Goal: Task Accomplishment & Management: Manage account settings

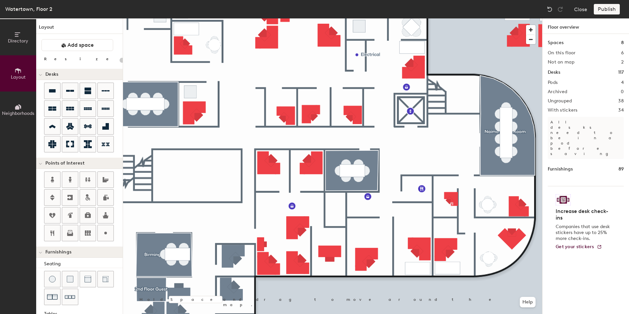
scroll to position [102, 0]
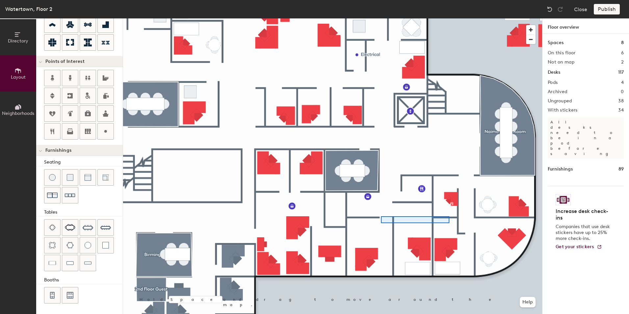
click at [381, 18] on div at bounding box center [332, 18] width 419 height 0
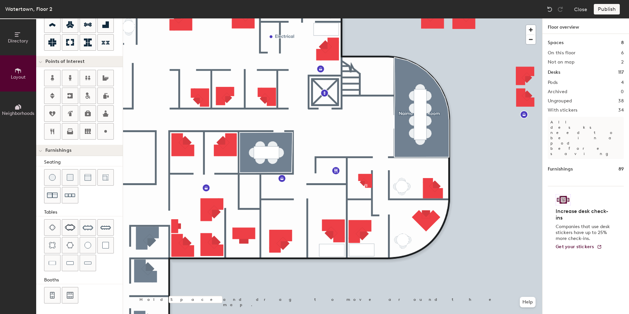
click at [327, 18] on div at bounding box center [332, 18] width 419 height 0
click at [51, 244] on img at bounding box center [52, 245] width 7 height 7
click at [326, 18] on div at bounding box center [332, 18] width 419 height 0
click at [550, 5] on div at bounding box center [550, 9] width 11 height 11
click at [491, 18] on div at bounding box center [332, 18] width 419 height 0
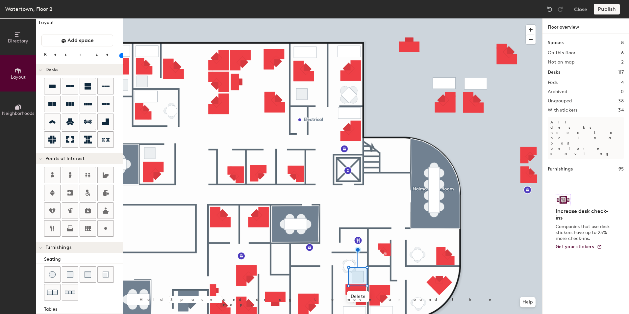
scroll to position [0, 0]
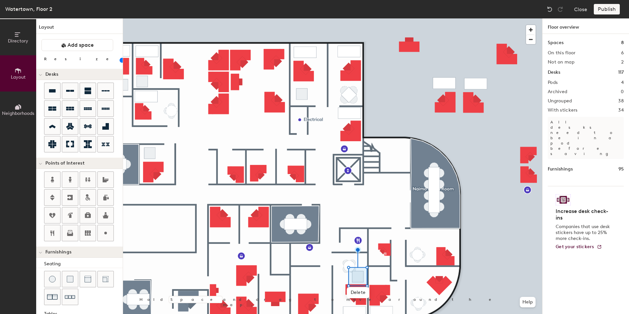
click at [119, 60] on input "range" at bounding box center [119, 60] width 0 height 5
click at [474, 18] on div at bounding box center [332, 18] width 419 height 0
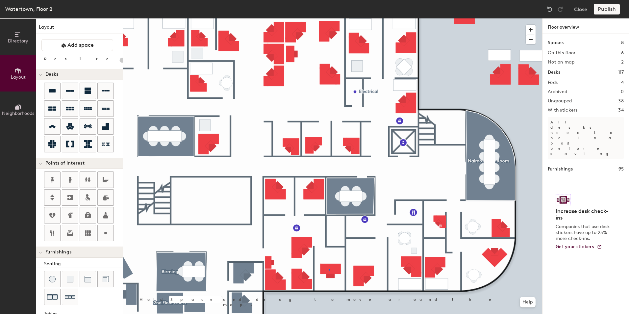
click at [329, 18] on div at bounding box center [332, 18] width 419 height 0
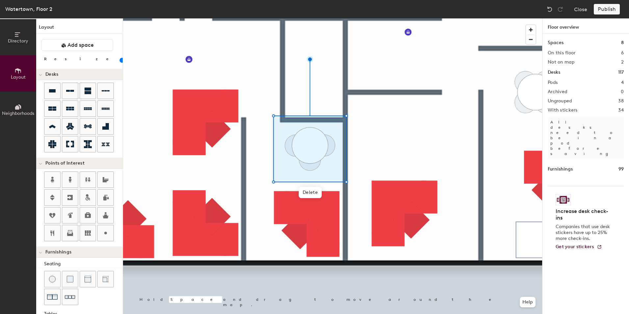
click at [385, 18] on div at bounding box center [332, 18] width 419 height 0
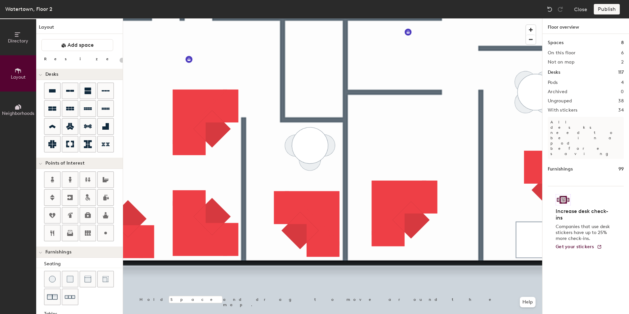
type input "20"
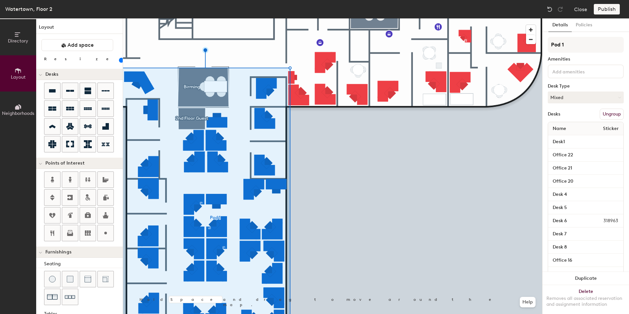
click at [352, 18] on div at bounding box center [332, 18] width 419 height 0
click at [603, 115] on button "Ungroup" at bounding box center [612, 114] width 24 height 11
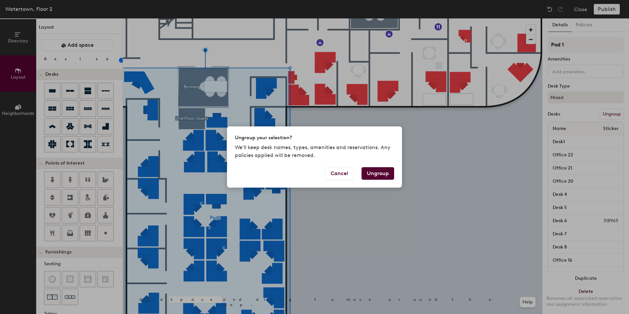
click at [377, 173] on button "Ungroup" at bounding box center [378, 173] width 33 height 13
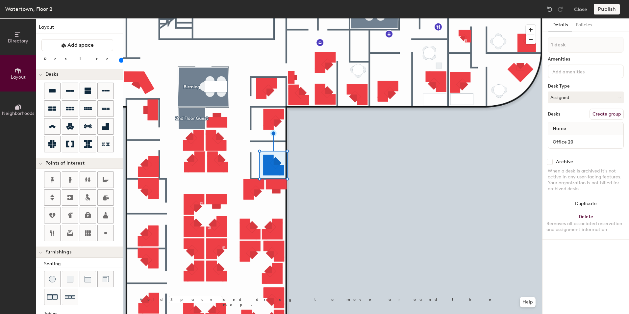
click at [376, 18] on div at bounding box center [332, 18] width 419 height 0
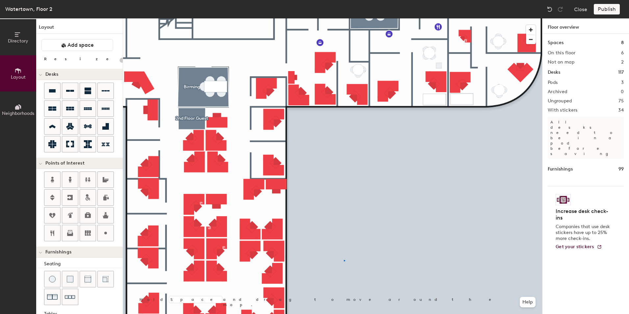
click at [344, 18] on div at bounding box center [332, 18] width 419 height 0
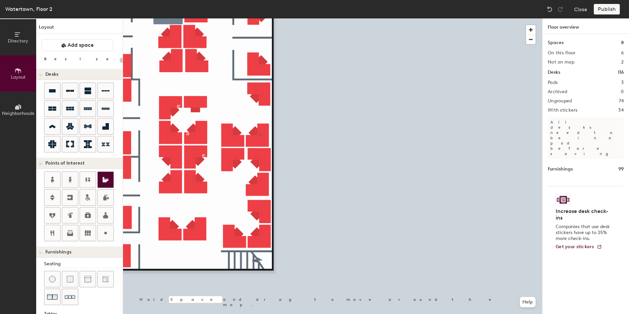
click at [260, 18] on div at bounding box center [332, 18] width 419 height 0
type input "100"
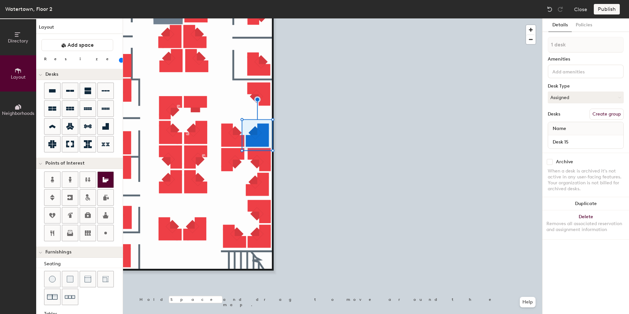
type input "2 desks"
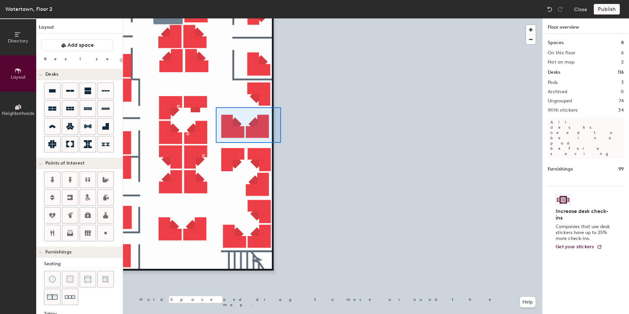
click at [216, 18] on div at bounding box center [332, 18] width 419 height 0
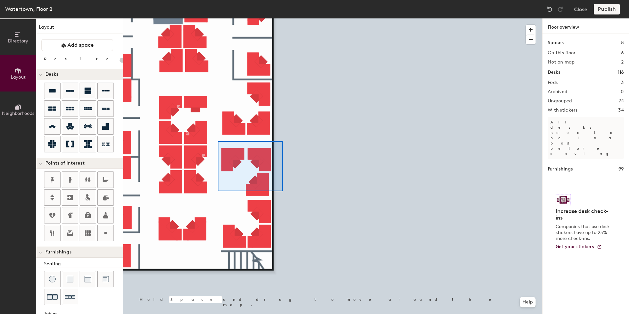
click at [218, 18] on div at bounding box center [332, 18] width 419 height 0
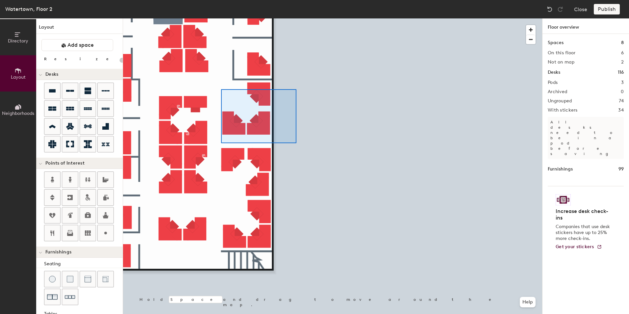
click at [221, 18] on div at bounding box center [332, 18] width 419 height 0
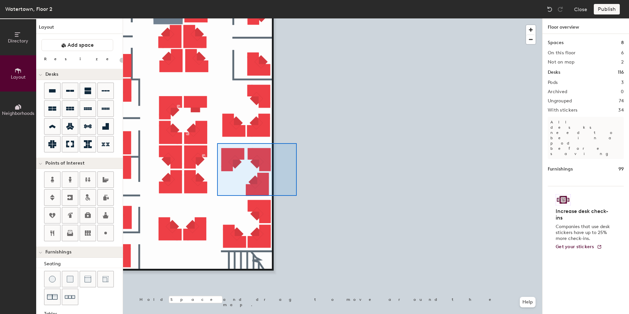
click at [217, 18] on div at bounding box center [332, 18] width 419 height 0
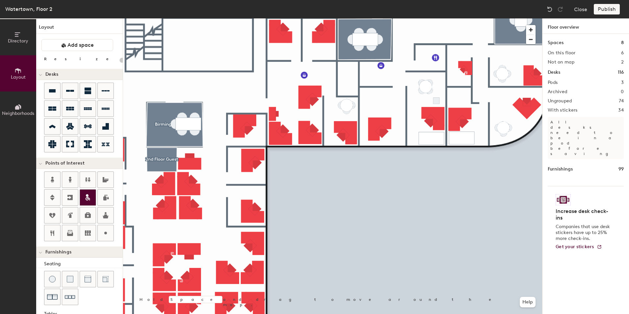
click at [335, 18] on div at bounding box center [332, 18] width 419 height 0
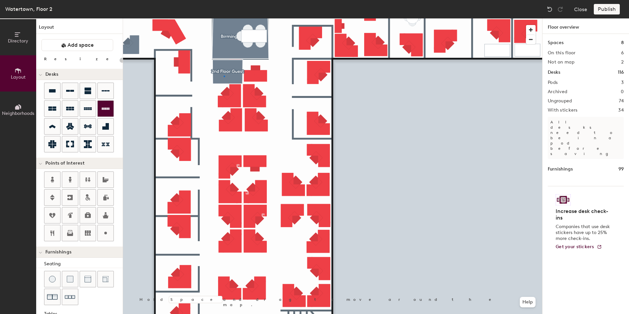
click at [224, 18] on div at bounding box center [332, 18] width 419 height 0
click at [272, 18] on div at bounding box center [332, 18] width 419 height 0
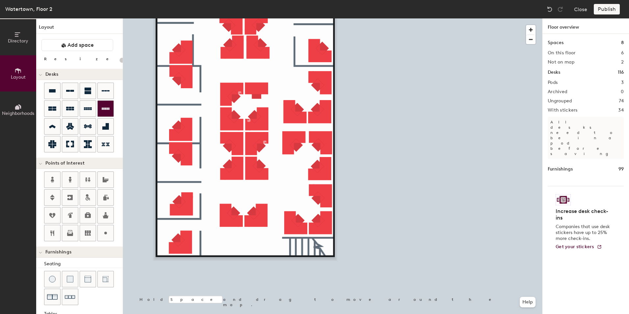
click at [252, 18] on div at bounding box center [332, 18] width 419 height 0
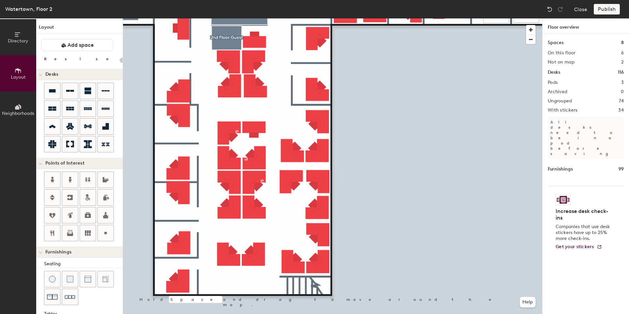
click at [257, 18] on div at bounding box center [332, 18] width 419 height 0
type input "100"
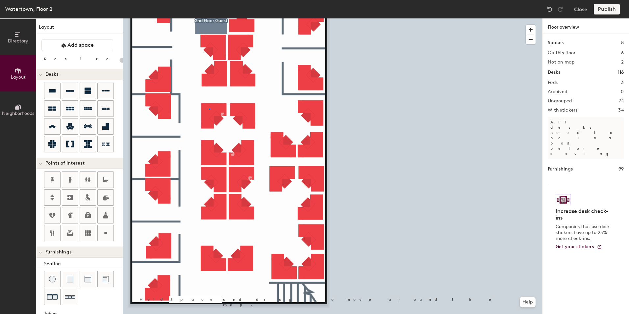
click at [209, 18] on div at bounding box center [332, 18] width 419 height 0
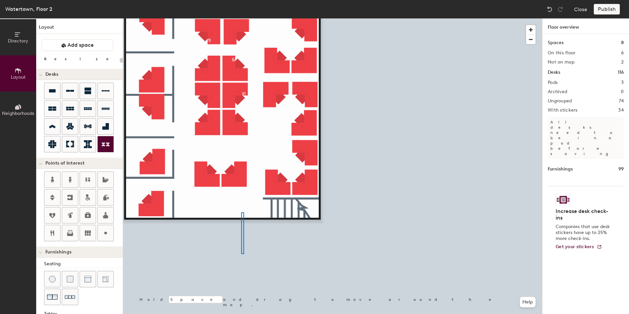
click at [241, 18] on div at bounding box center [332, 18] width 419 height 0
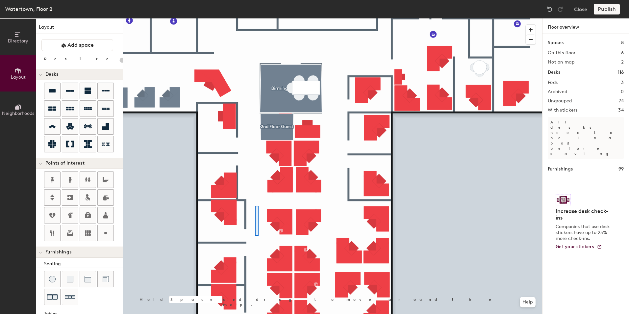
click at [255, 18] on div at bounding box center [332, 18] width 419 height 0
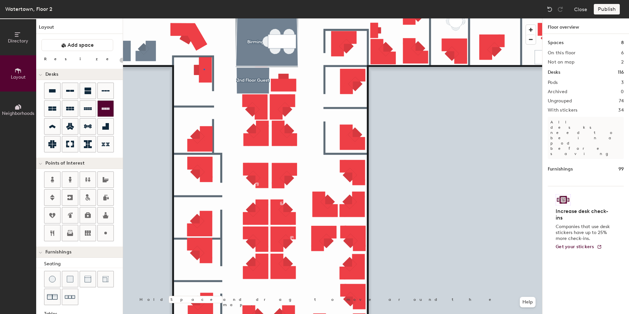
click at [204, 18] on div at bounding box center [332, 18] width 419 height 0
click at [230, 18] on div at bounding box center [332, 18] width 419 height 0
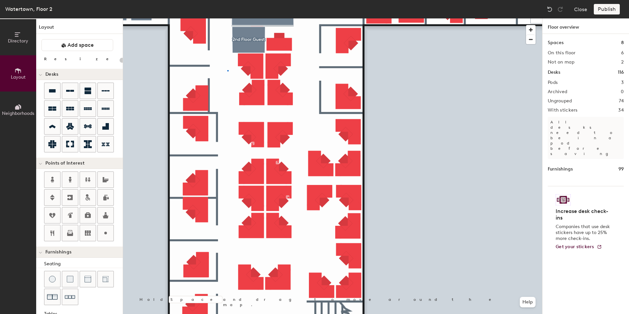
click at [227, 18] on div at bounding box center [332, 18] width 419 height 0
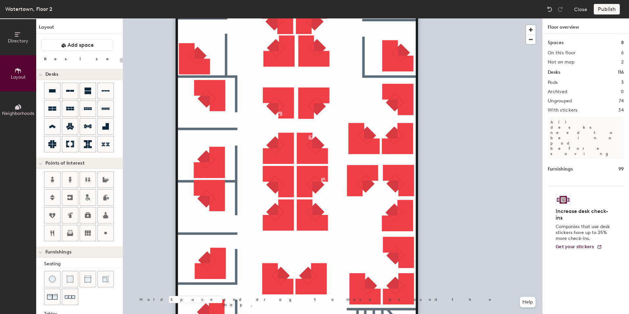
click at [211, 18] on div at bounding box center [332, 18] width 419 height 0
click at [207, 18] on div at bounding box center [332, 18] width 419 height 0
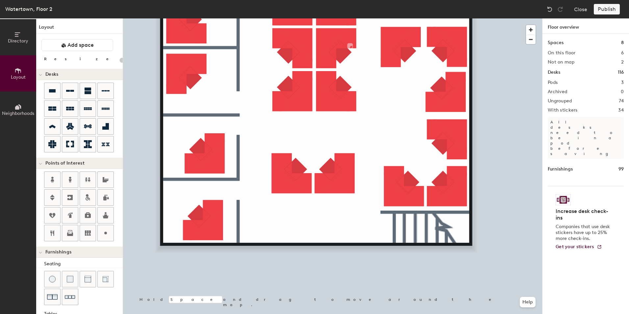
click at [201, 18] on div at bounding box center [332, 18] width 419 height 0
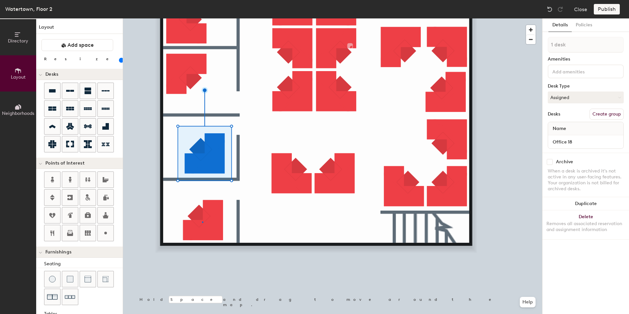
click at [202, 18] on div at bounding box center [332, 18] width 419 height 0
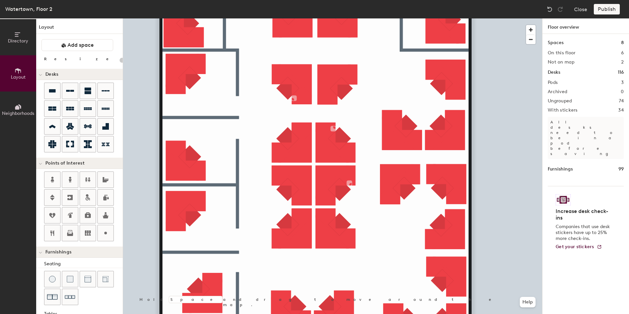
click at [188, 18] on div at bounding box center [332, 18] width 419 height 0
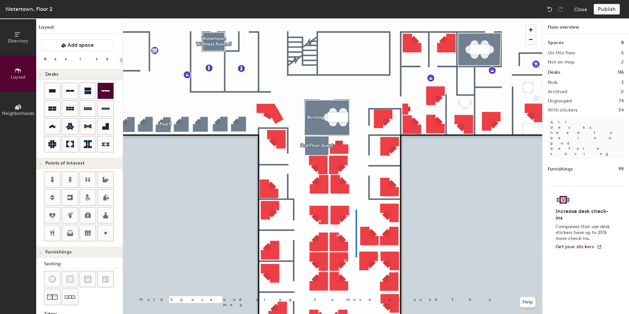
click at [356, 18] on div at bounding box center [332, 18] width 419 height 0
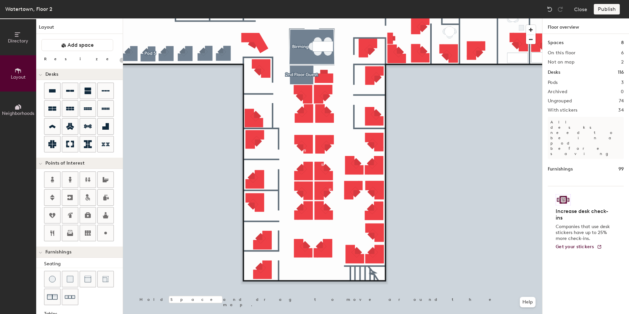
type input "100"
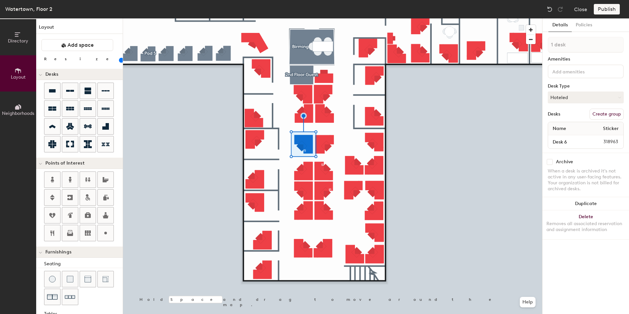
type input "2 desks"
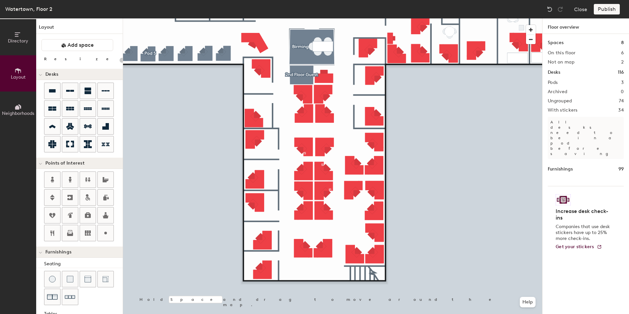
type input "20"
click at [294, 18] on div at bounding box center [332, 18] width 419 height 0
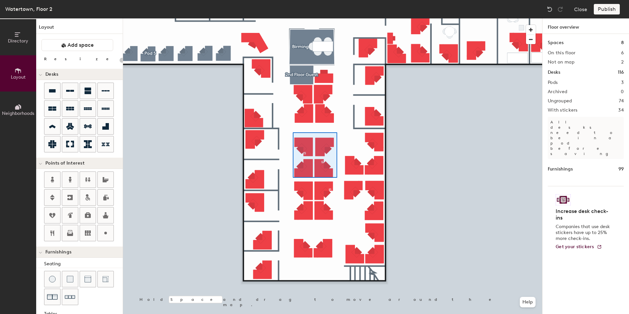
click at [293, 18] on div at bounding box center [332, 18] width 419 height 0
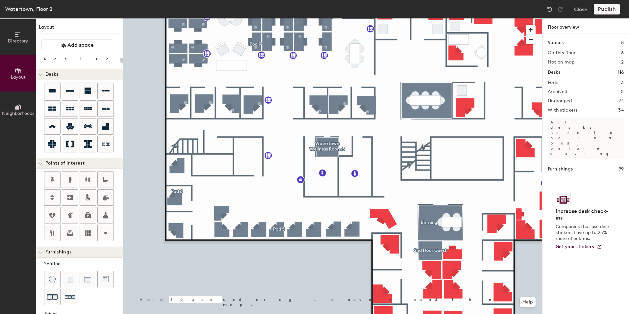
click at [384, 18] on div at bounding box center [332, 18] width 419 height 0
click at [392, 18] on div at bounding box center [332, 18] width 419 height 0
click at [384, 18] on div at bounding box center [332, 18] width 419 height 0
click at [368, 18] on div at bounding box center [332, 18] width 419 height 0
click at [527, 300] on button "Help" at bounding box center [528, 302] width 16 height 11
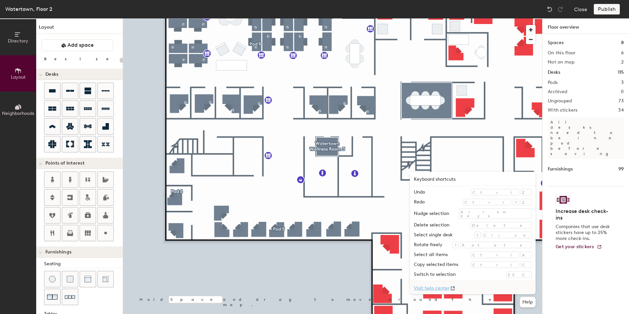
click at [456, 288] on icon at bounding box center [452, 288] width 7 height 7
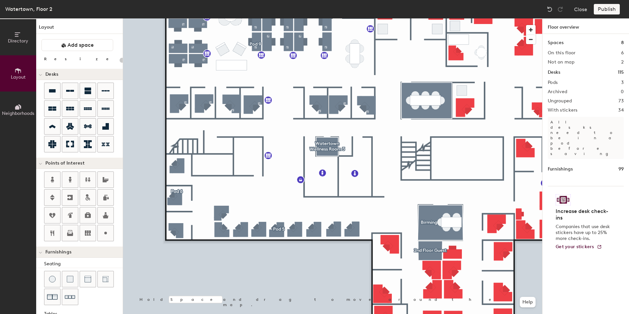
click at [608, 280] on div "Spaces 8 On this floor 6 Not on map 2 Desks 115 Pods 3 Archived 0 Ungrouped 73 …" at bounding box center [586, 181] width 87 height 295
click at [531, 300] on button "Help" at bounding box center [528, 302] width 16 height 11
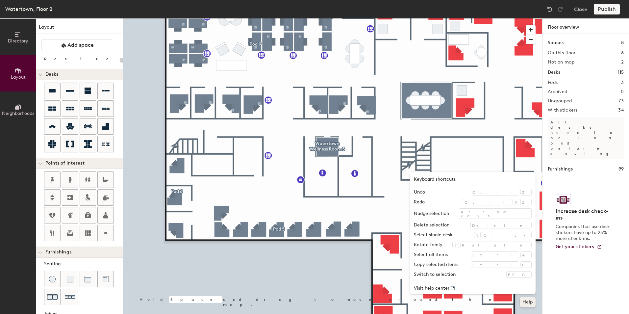
click at [531, 300] on button "Help" at bounding box center [528, 302] width 16 height 11
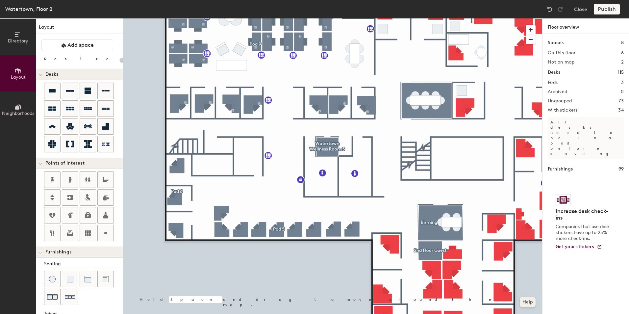
click at [530, 299] on button "Help" at bounding box center [528, 302] width 16 height 11
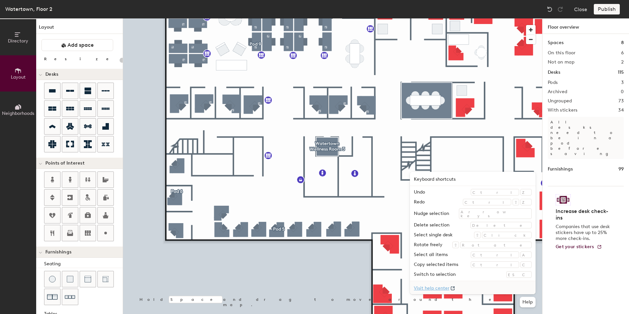
click at [470, 288] on link "Visit help center" at bounding box center [473, 287] width 126 height 13
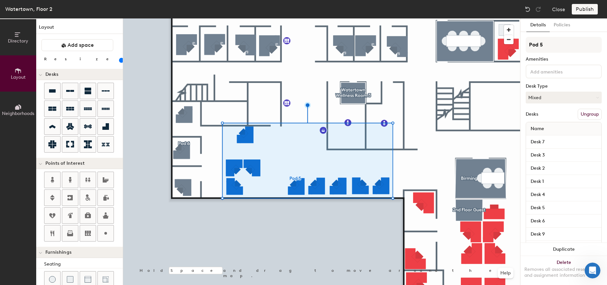
click at [580, 114] on button "Ungroup" at bounding box center [589, 114] width 24 height 11
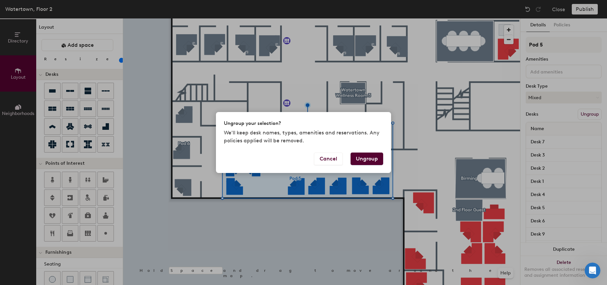
click at [361, 157] on button "Ungroup" at bounding box center [366, 158] width 33 height 13
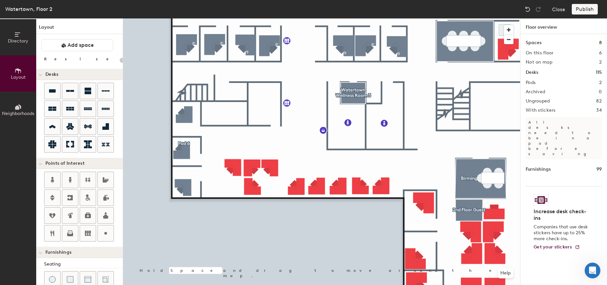
type input "80"
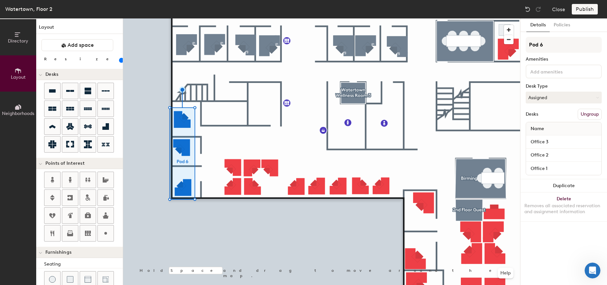
click at [588, 116] on button "Ungroup" at bounding box center [589, 114] width 24 height 11
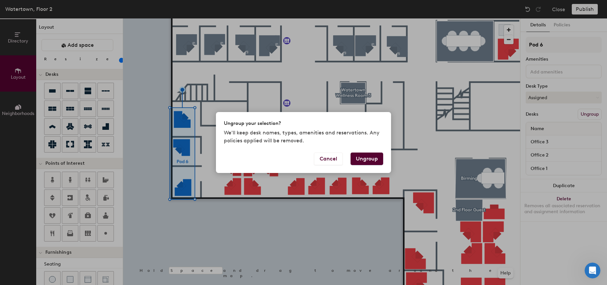
click at [368, 156] on button "Ungroup" at bounding box center [366, 158] width 33 height 13
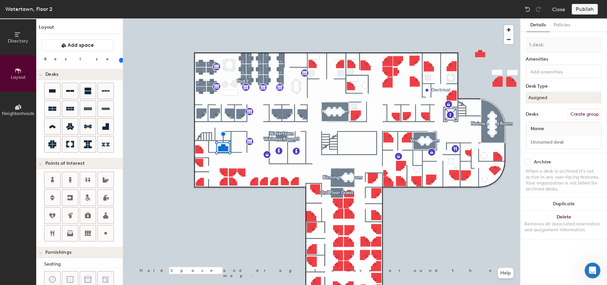
click at [239, 18] on div at bounding box center [321, 18] width 397 height 0
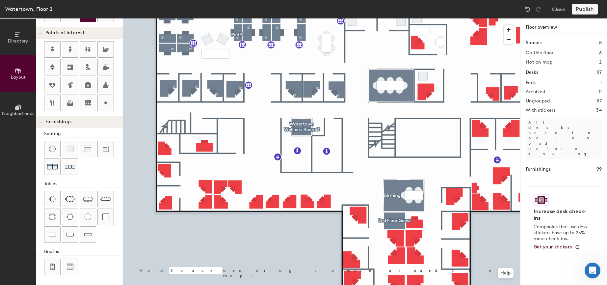
scroll to position [131, 0]
click at [67, 195] on img at bounding box center [70, 198] width 11 height 7
click at [225, 18] on div at bounding box center [321, 18] width 397 height 0
click at [229, 158] on span "Delete" at bounding box center [229, 160] width 23 height 11
click at [88, 199] on img at bounding box center [88, 198] width 11 height 11
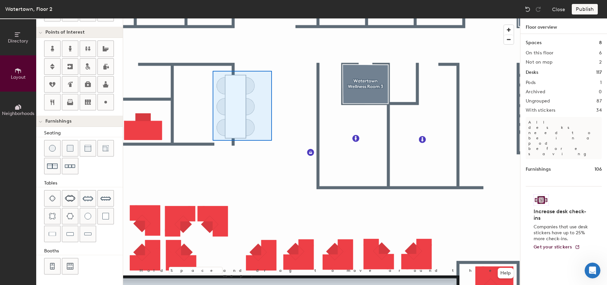
click at [213, 18] on div at bounding box center [321, 18] width 397 height 0
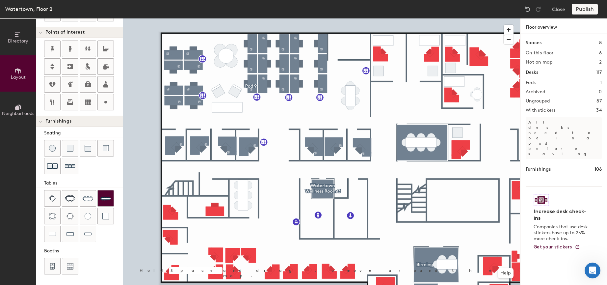
click at [171, 18] on div at bounding box center [321, 18] width 397 height 0
type input "100"
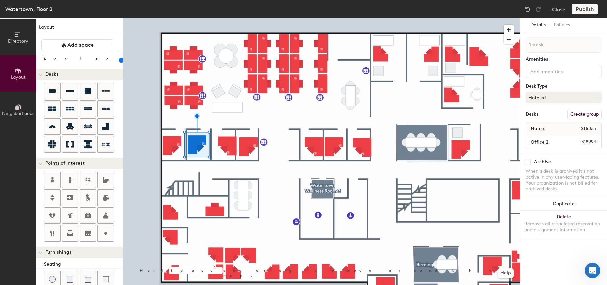
scroll to position [131, 0]
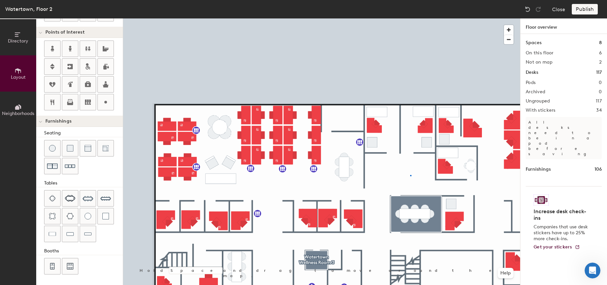
click at [410, 18] on div at bounding box center [321, 18] width 397 height 0
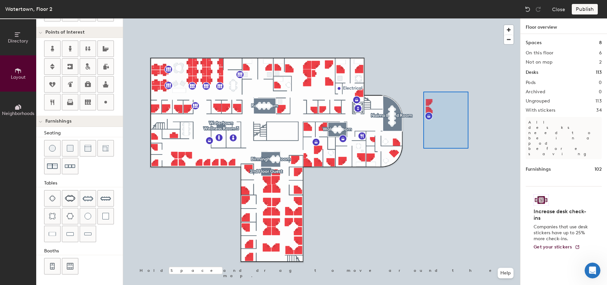
click at [423, 18] on div at bounding box center [321, 18] width 397 height 0
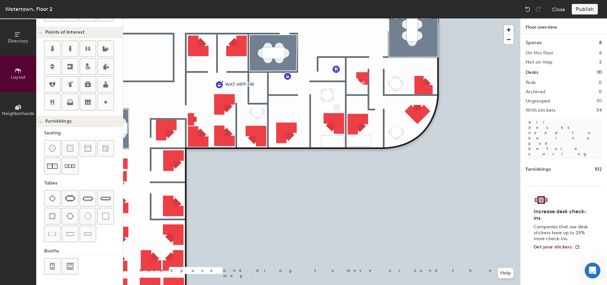
click at [222, 18] on div at bounding box center [321, 18] width 397 height 0
click at [354, 81] on span "Delete" at bounding box center [358, 83] width 23 height 11
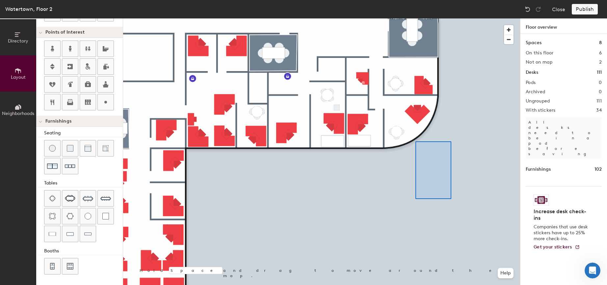
click at [406, 18] on div at bounding box center [321, 18] width 397 height 0
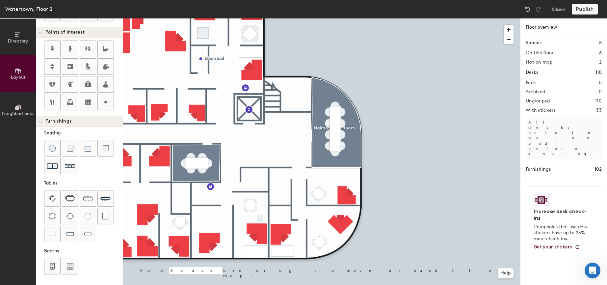
type input "20"
click at [17, 38] on icon at bounding box center [17, 34] width 7 height 7
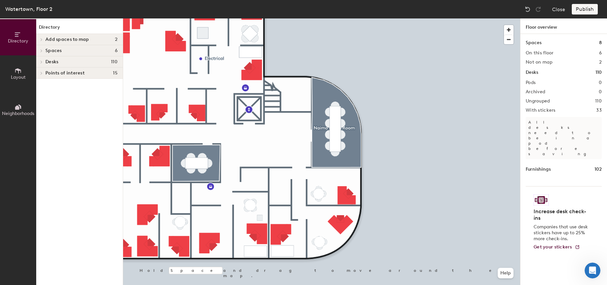
scroll to position [0, 0]
click at [53, 47] on div "Spaces 6" at bounding box center [79, 50] width 87 height 11
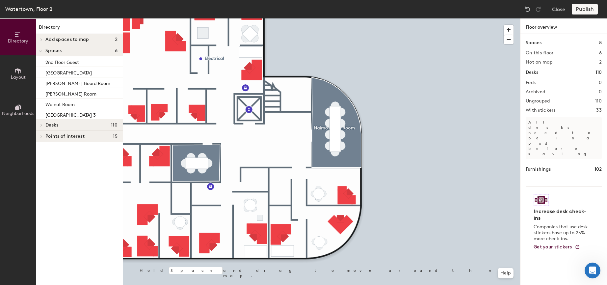
click at [43, 35] on div at bounding box center [40, 39] width 9 height 11
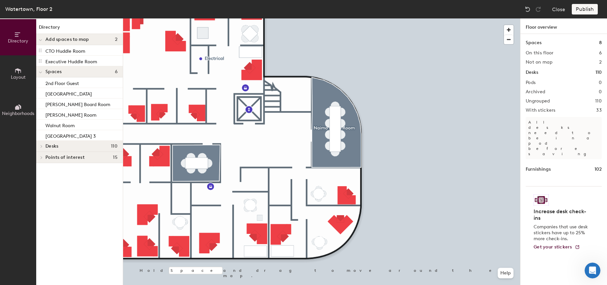
click at [14, 73] on button "Layout" at bounding box center [18, 73] width 36 height 36
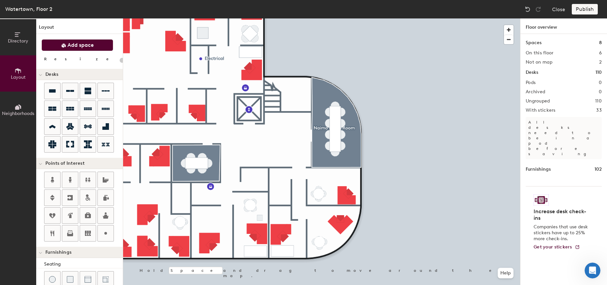
click at [75, 43] on span "Add space" at bounding box center [80, 45] width 26 height 7
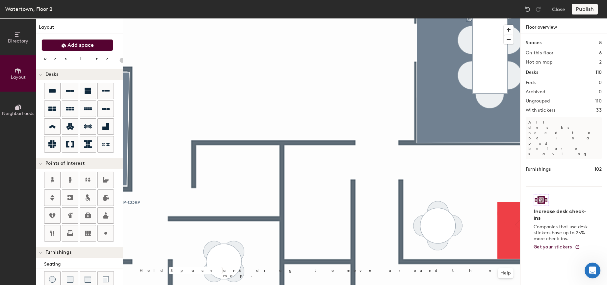
click at [89, 48] on span "Add space" at bounding box center [80, 45] width 26 height 7
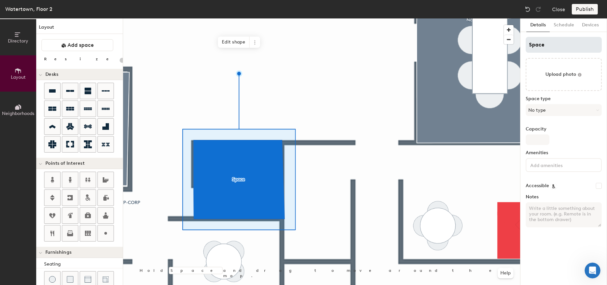
type input "20"
click at [575, 43] on input "Space" at bounding box center [563, 45] width 76 height 16
type input "Spac"
type input "20"
type input "Sp"
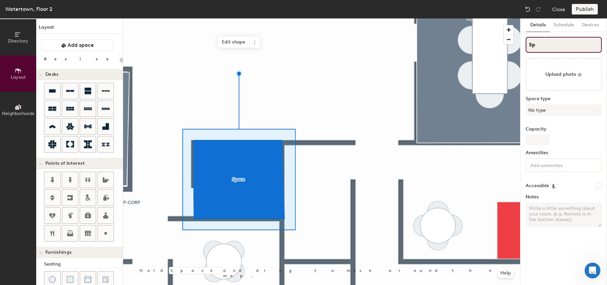
type input "20"
type input "S"
type input "20"
type input "S"
type input "20"
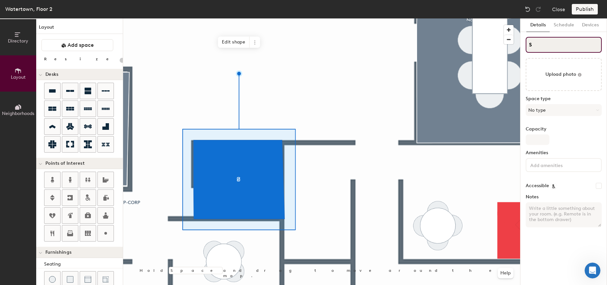
type input "SK"
type input "20"
type input "SKi"
type input "20"
type input "SKit"
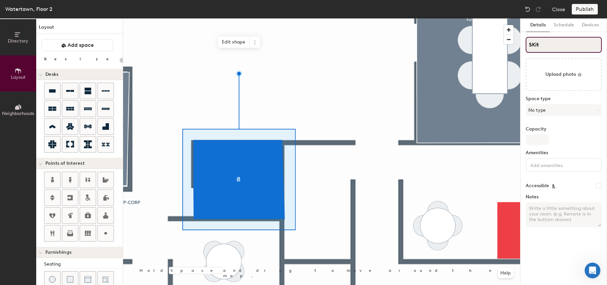
type input "20"
type input "SKitch"
type input "20"
type input "SKitche"
type input "20"
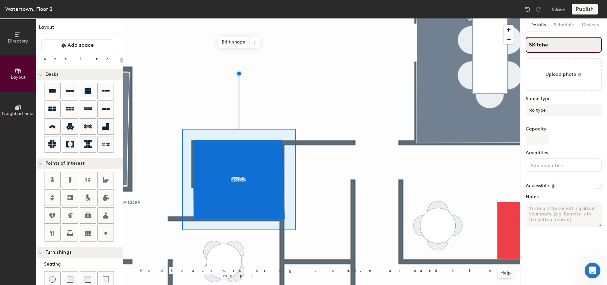
type input "SKitchen"
type input "20"
type input "SKitchene"
type input "20"
type input "SKitchenet"
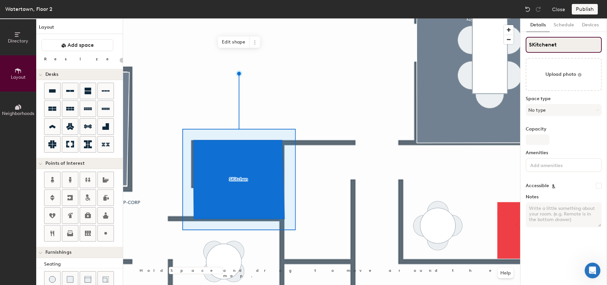
type input "20"
type input "SKitchenett"
type input "20"
type input "SKitchenette"
type input "20"
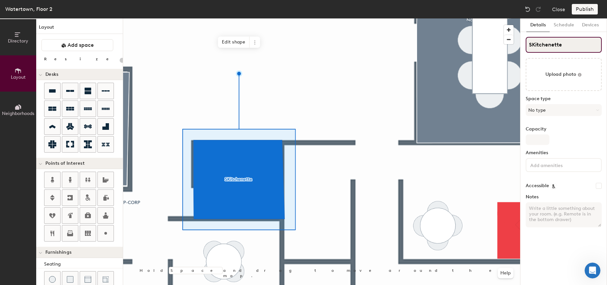
type input "Kitchenette"
type input "20"
type input "Kitchenette"
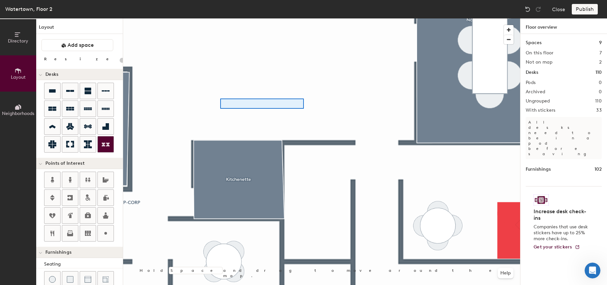
click at [220, 18] on div at bounding box center [321, 18] width 397 height 0
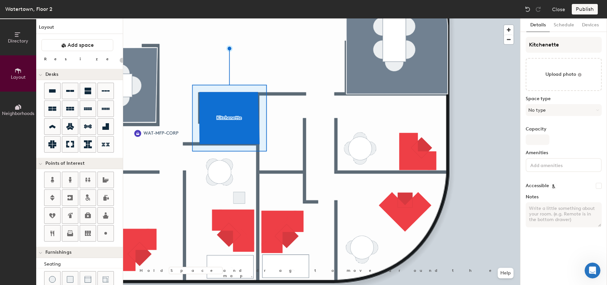
type input "20"
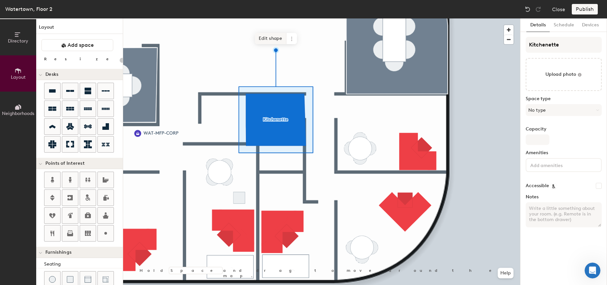
click at [266, 38] on span "Edit shape" at bounding box center [271, 38] width 32 height 11
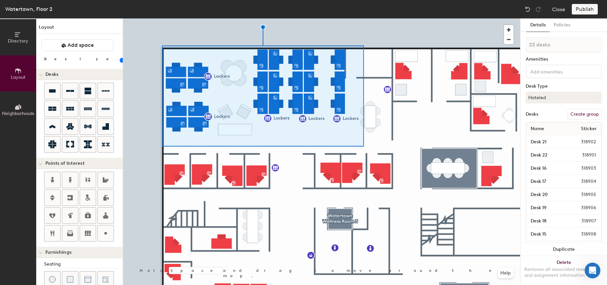
click at [576, 111] on button "Create group" at bounding box center [584, 114] width 34 height 11
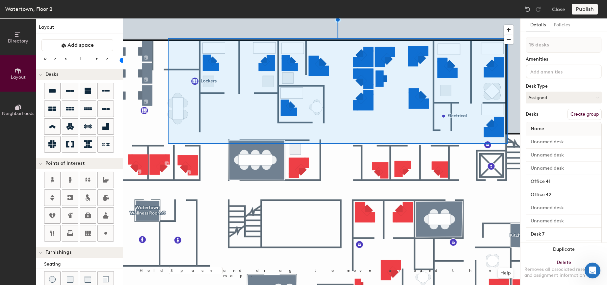
click at [587, 112] on button "Create group" at bounding box center [584, 114] width 34 height 11
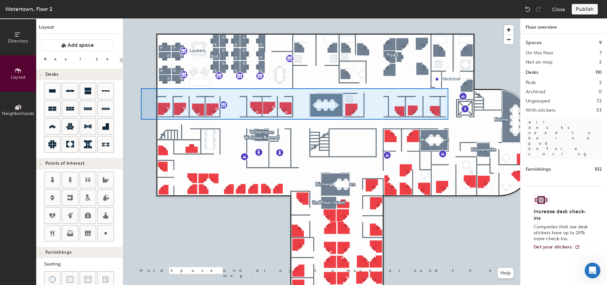
click at [141, 18] on div at bounding box center [321, 18] width 397 height 0
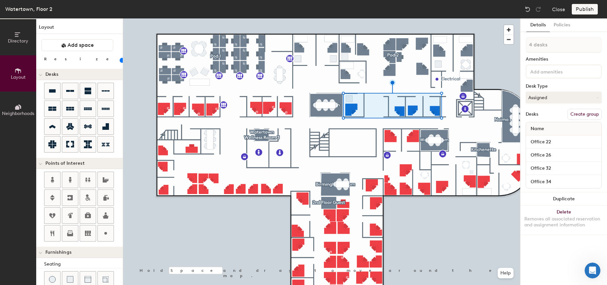
click at [584, 114] on button "Create group" at bounding box center [584, 114] width 34 height 11
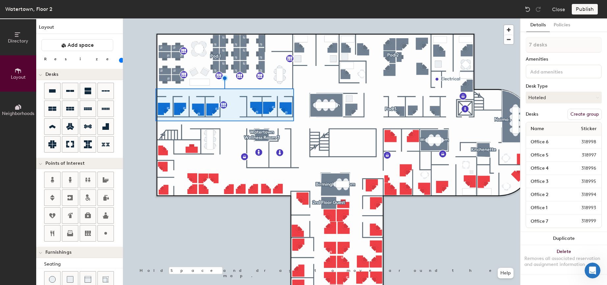
click at [586, 113] on button "Create group" at bounding box center [584, 114] width 34 height 11
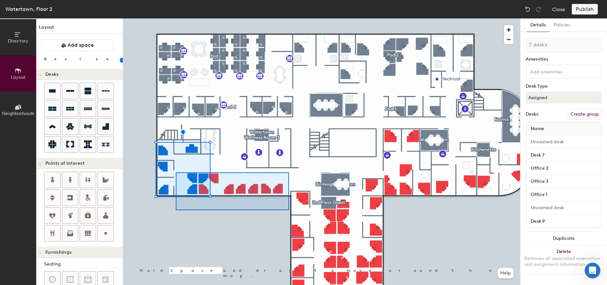
type input "80"
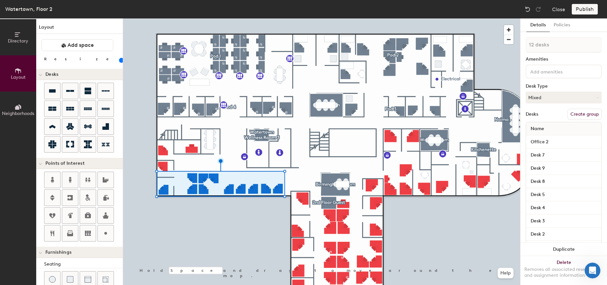
type input "13 desks"
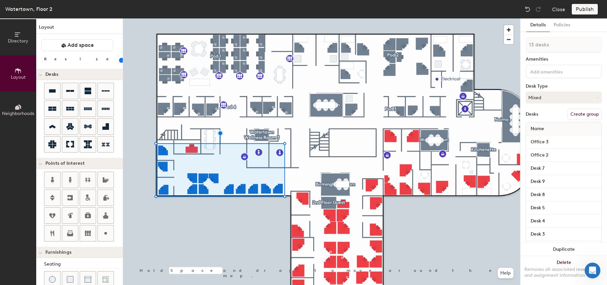
type input "20"
type input "14 desks"
click at [583, 110] on button "Create group" at bounding box center [584, 114] width 34 height 11
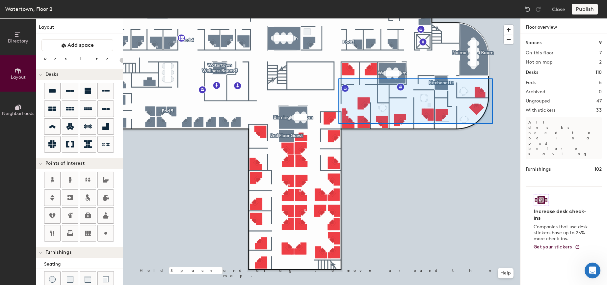
click at [338, 18] on div at bounding box center [321, 18] width 397 height 0
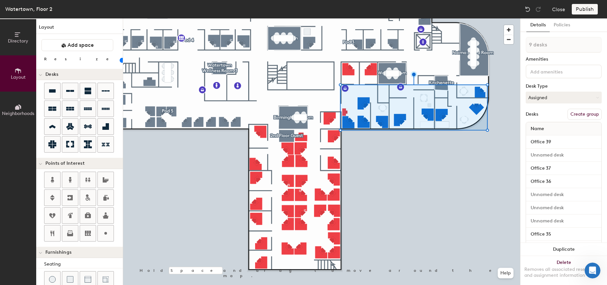
type input "20"
type input "10 desks"
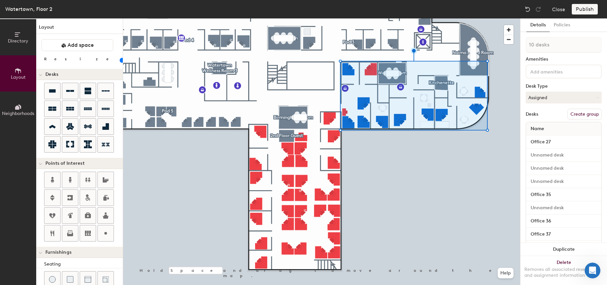
type input "20"
type input "11 desks"
click at [574, 114] on button "Create group" at bounding box center [584, 114] width 34 height 11
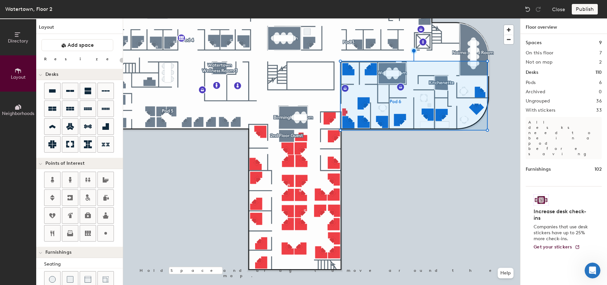
type input "20"
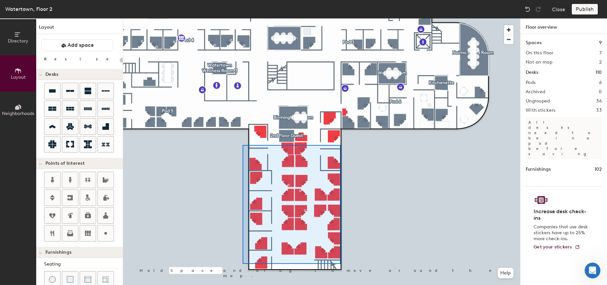
type input "100"
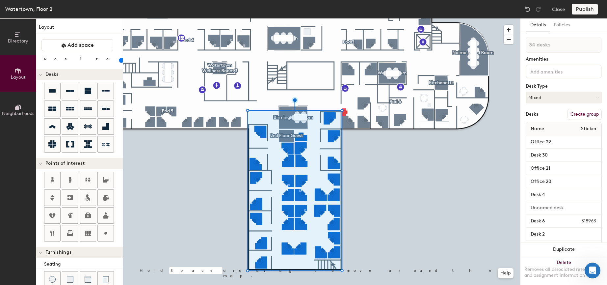
type input "35 desks"
click at [581, 116] on button "Create group" at bounding box center [584, 114] width 34 height 11
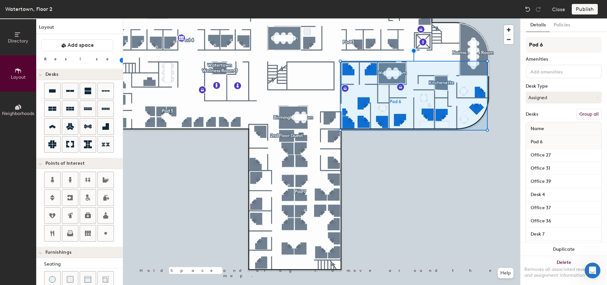
click at [581, 111] on button "Group all" at bounding box center [588, 114] width 25 height 11
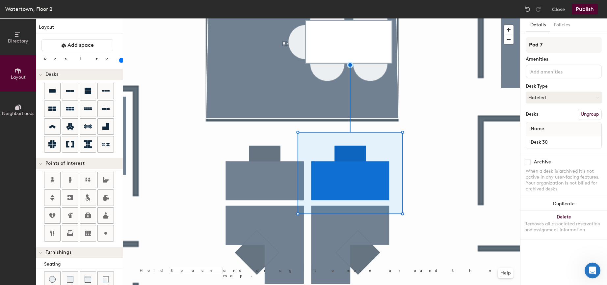
click at [179, 18] on div at bounding box center [321, 18] width 397 height 0
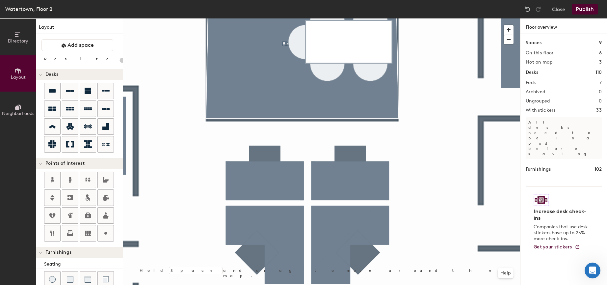
type input "100"
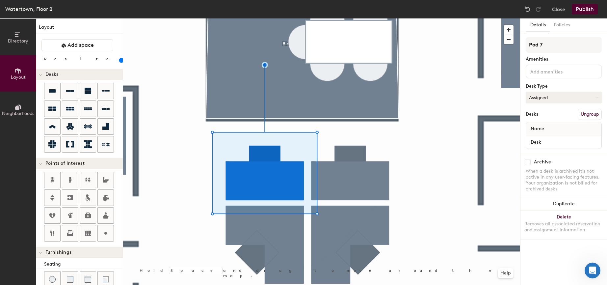
click at [597, 95] on button "Assigned" at bounding box center [563, 97] width 76 height 12
click at [551, 134] on div "Hoteled" at bounding box center [559, 138] width 66 height 10
click at [550, 141] on input "Desk" at bounding box center [563, 141] width 73 height 9
type input "2nd Floor Guest"
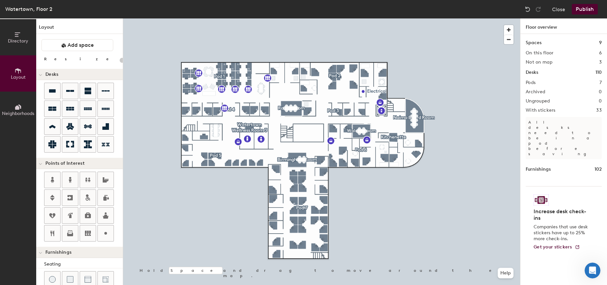
click at [582, 7] on button "Publish" at bounding box center [585, 9] width 26 height 11
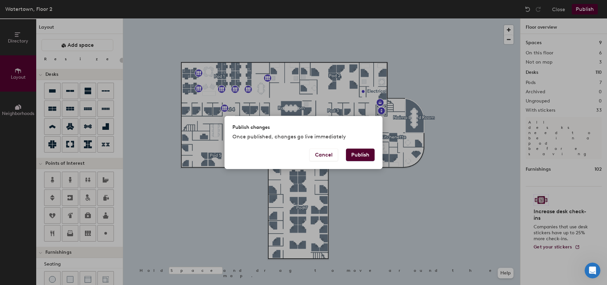
click at [362, 154] on button "Publish" at bounding box center [360, 154] width 29 height 13
type input "20"
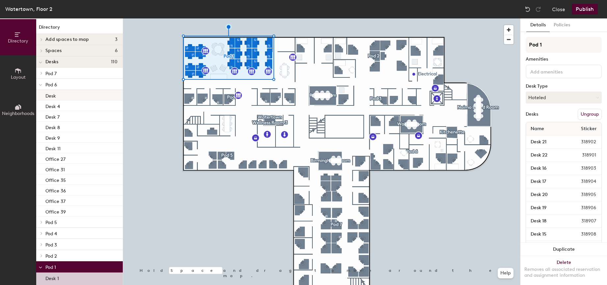
click at [67, 91] on div "Desk" at bounding box center [79, 95] width 87 height 11
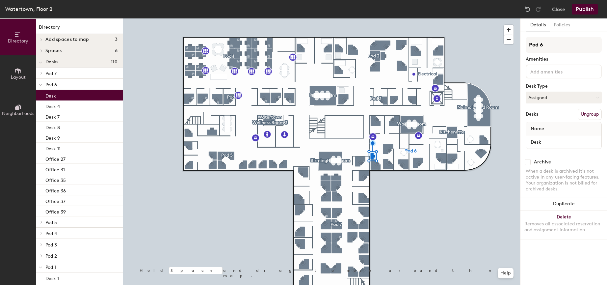
click at [67, 91] on div "Desk" at bounding box center [79, 95] width 87 height 11
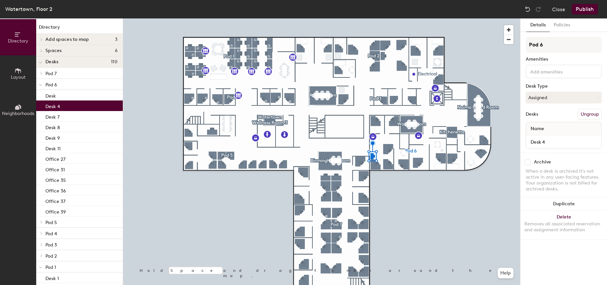
click at [69, 103] on div "Desk 4" at bounding box center [79, 105] width 87 height 11
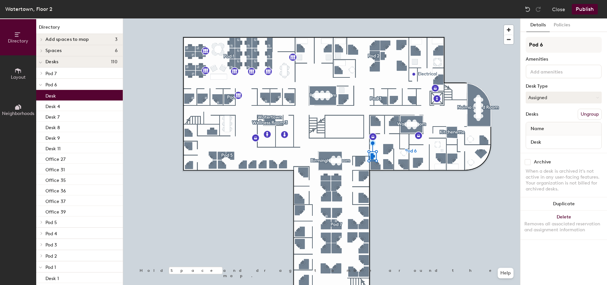
click at [70, 96] on div "Desk" at bounding box center [79, 95] width 87 height 11
click at [41, 84] on icon at bounding box center [40, 85] width 3 height 3
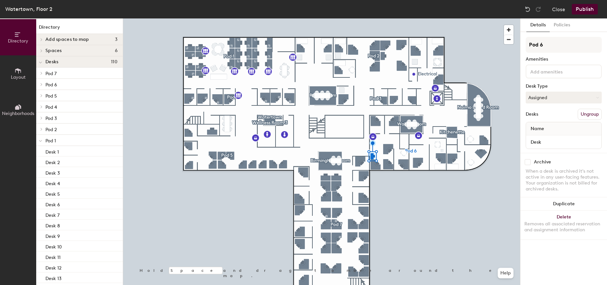
click at [40, 63] on icon at bounding box center [40, 62] width 3 height 1
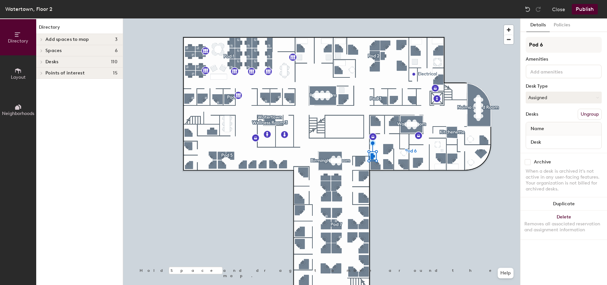
click at [40, 63] on icon at bounding box center [41, 61] width 3 height 3
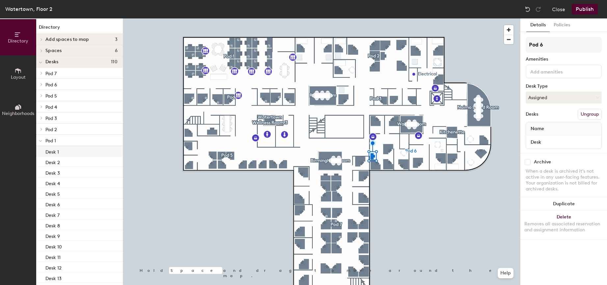
click at [67, 149] on div "Desk 1" at bounding box center [79, 151] width 87 height 11
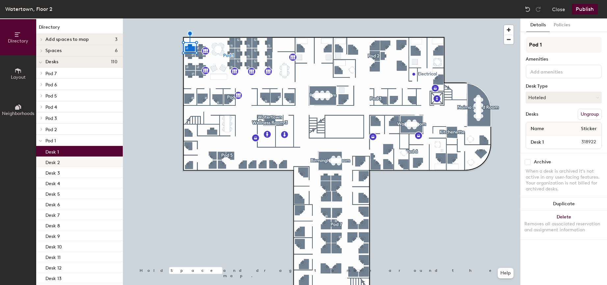
click at [77, 161] on div "Desk 2" at bounding box center [79, 161] width 87 height 11
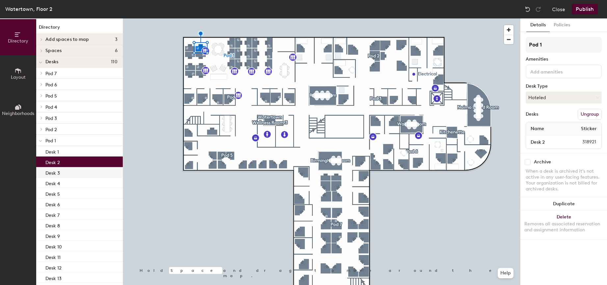
click at [75, 170] on div "Desk 3" at bounding box center [79, 172] width 87 height 11
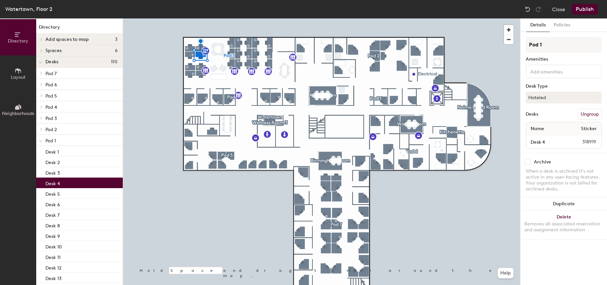
click at [73, 179] on div "Desk 4" at bounding box center [79, 182] width 87 height 11
click at [77, 191] on div "Desk 5" at bounding box center [79, 193] width 87 height 11
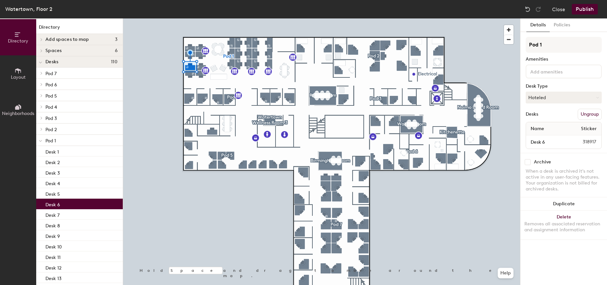
click at [79, 200] on div "Desk 6" at bounding box center [79, 203] width 87 height 11
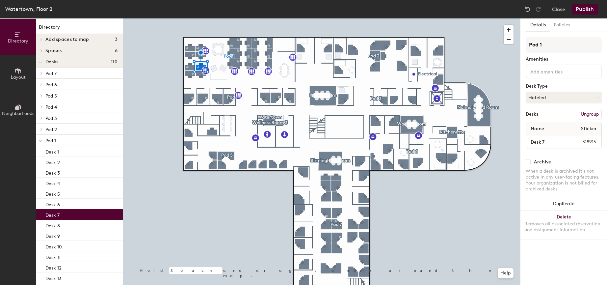
click at [81, 214] on div "Desk 7" at bounding box center [79, 214] width 87 height 11
click at [79, 222] on div "Desk 8" at bounding box center [79, 224] width 87 height 11
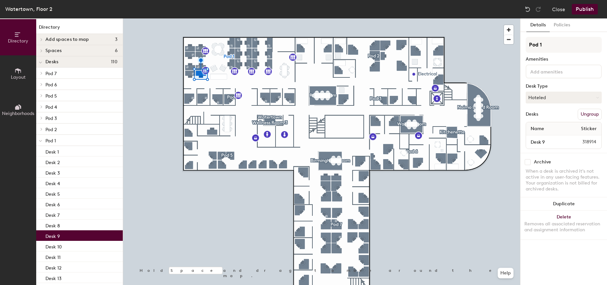
click at [81, 233] on div "Desk 9" at bounding box center [79, 235] width 87 height 11
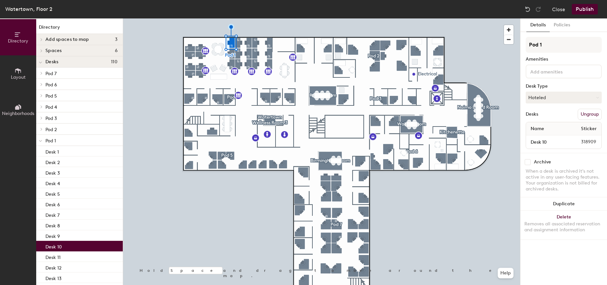
click at [84, 244] on div "Desk 10" at bounding box center [79, 246] width 87 height 11
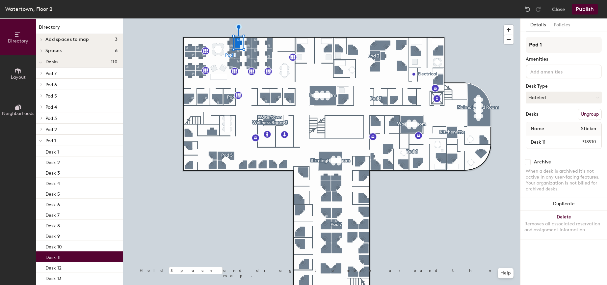
click at [81, 253] on div "Desk 11" at bounding box center [79, 256] width 87 height 11
click at [81, 265] on div "Desk 12" at bounding box center [79, 267] width 87 height 11
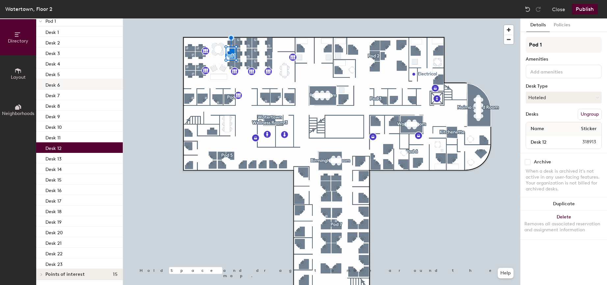
scroll to position [120, 0]
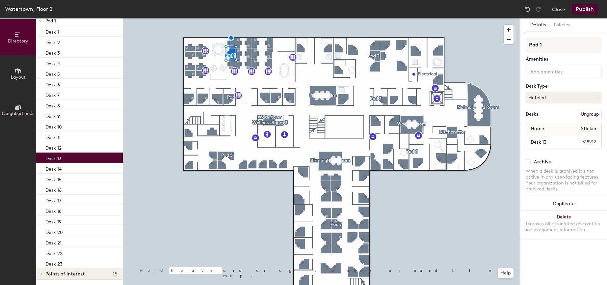
click at [79, 155] on div "Desk 13" at bounding box center [79, 157] width 87 height 11
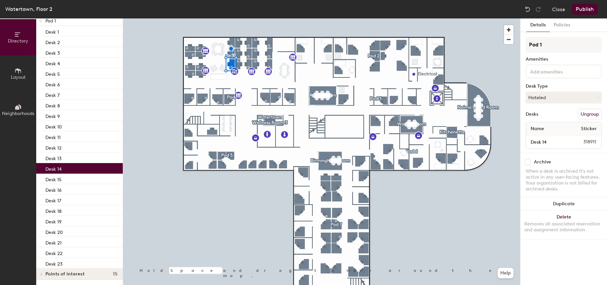
click at [82, 168] on div "Desk 14" at bounding box center [79, 168] width 87 height 11
click at [83, 177] on div "Desk 15" at bounding box center [79, 178] width 87 height 11
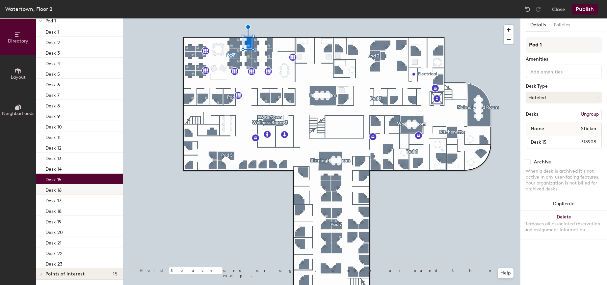
click at [83, 185] on div "Desk 16" at bounding box center [79, 189] width 87 height 11
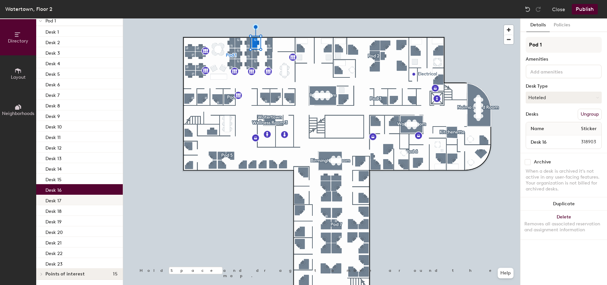
click at [82, 197] on div "Desk 17" at bounding box center [79, 199] width 87 height 11
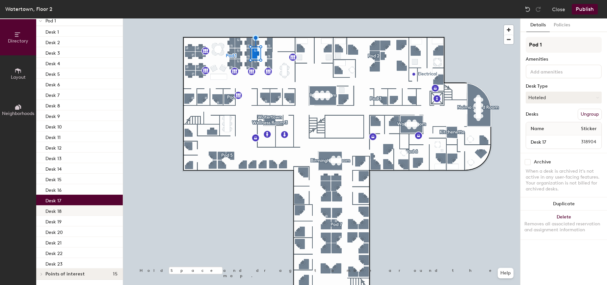
click at [81, 209] on div "Desk 18" at bounding box center [79, 210] width 87 height 11
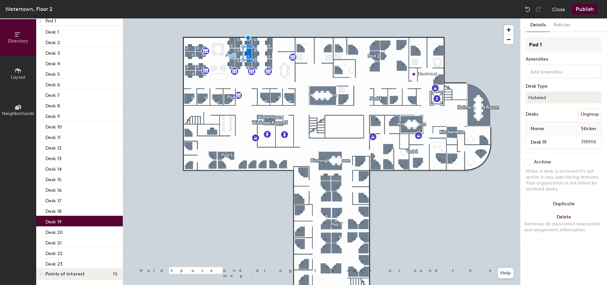
click at [80, 216] on div "Desk 19" at bounding box center [79, 221] width 87 height 11
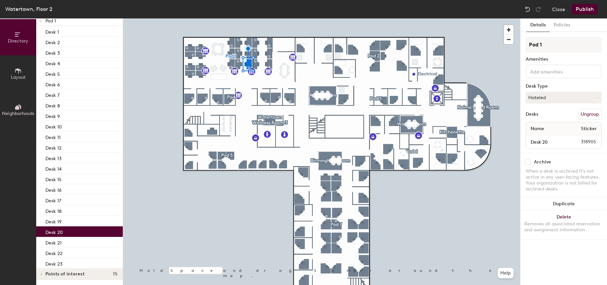
click at [88, 226] on div "Desk 20" at bounding box center [79, 231] width 87 height 11
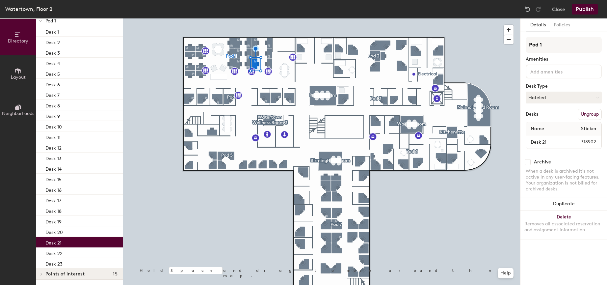
click at [87, 238] on div "Desk 21" at bounding box center [79, 242] width 87 height 11
click at [87, 246] on div "Desk 21" at bounding box center [79, 242] width 87 height 11
click at [88, 252] on div "Desk 22" at bounding box center [79, 252] width 87 height 11
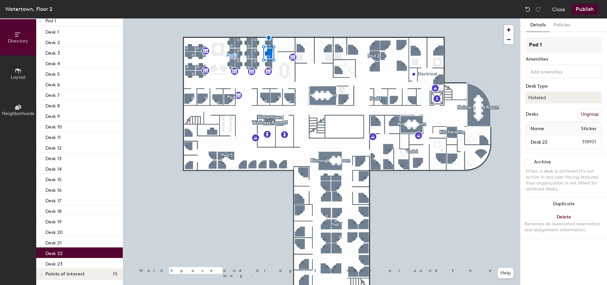
click at [87, 257] on div "Desk 22" at bounding box center [79, 252] width 87 height 11
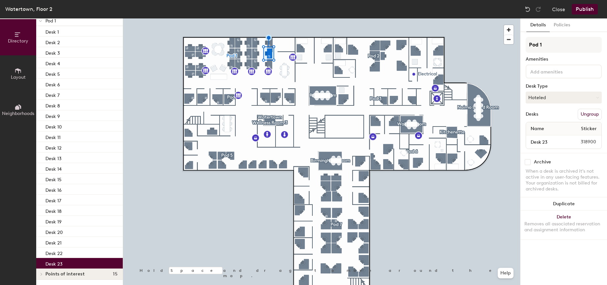
click at [53, 261] on p "Desk 23" at bounding box center [53, 263] width 17 height 8
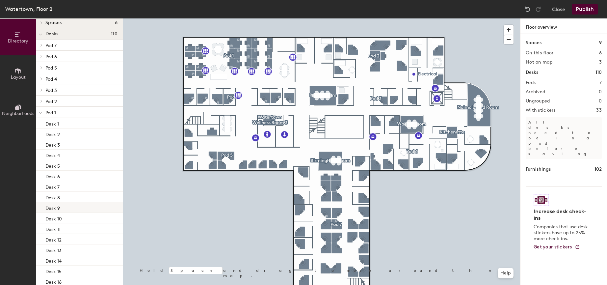
scroll to position [0, 0]
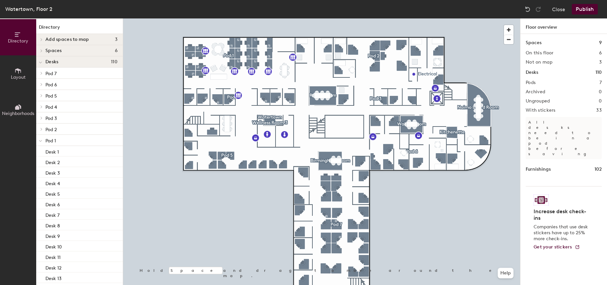
click at [41, 140] on icon at bounding box center [40, 141] width 3 height 3
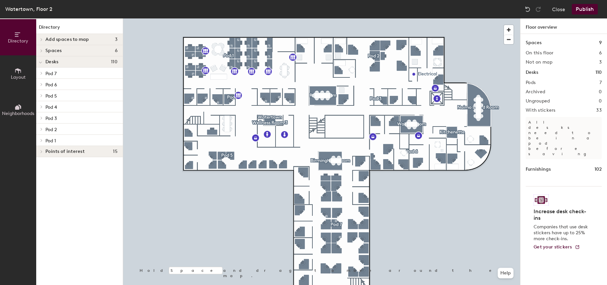
click at [46, 127] on span "Pod 2" at bounding box center [51, 130] width 12 height 6
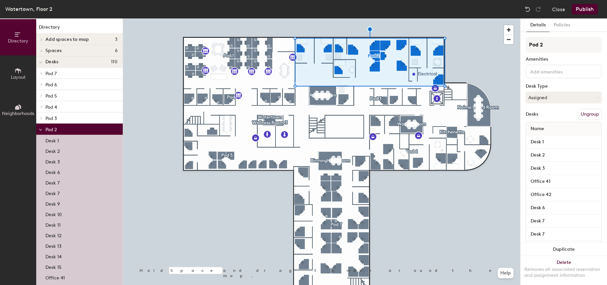
click at [67, 136] on div "Desk 1" at bounding box center [79, 140] width 87 height 11
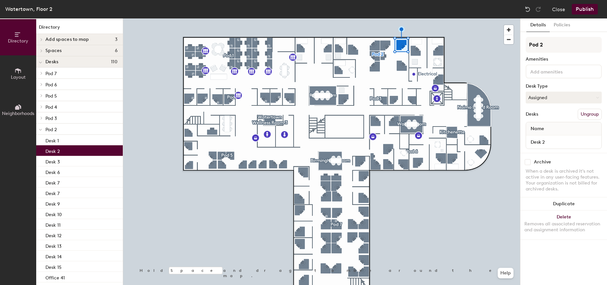
click at [72, 149] on div "Desk 2" at bounding box center [79, 150] width 87 height 11
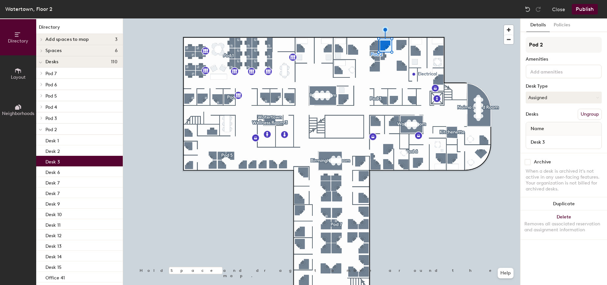
click at [73, 156] on div "Desk 3" at bounding box center [79, 161] width 87 height 11
click at [77, 165] on div "Desk 3" at bounding box center [79, 161] width 87 height 11
click at [70, 171] on div "Desk 6" at bounding box center [79, 171] width 87 height 11
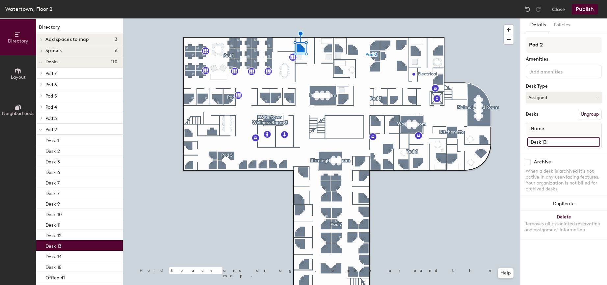
click at [553, 142] on input "Desk 13" at bounding box center [563, 141] width 73 height 9
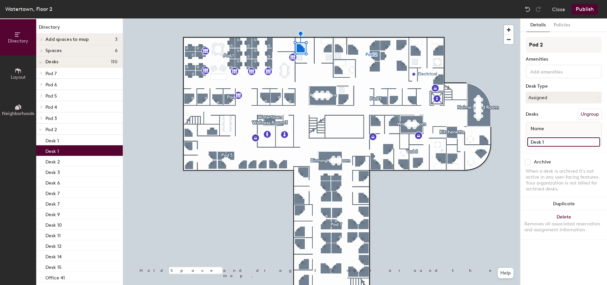
type input "Desk 1"
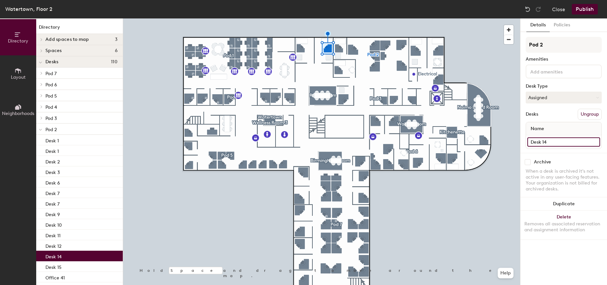
click at [557, 142] on input "Desk 14" at bounding box center [563, 141] width 73 height 9
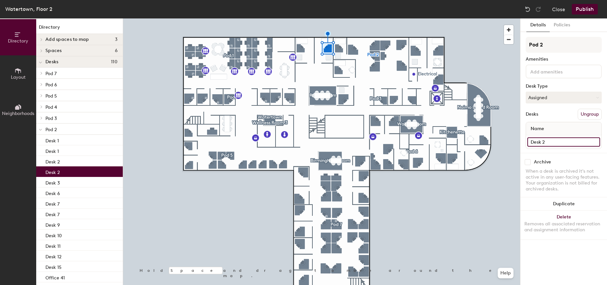
type input "Desk 2"
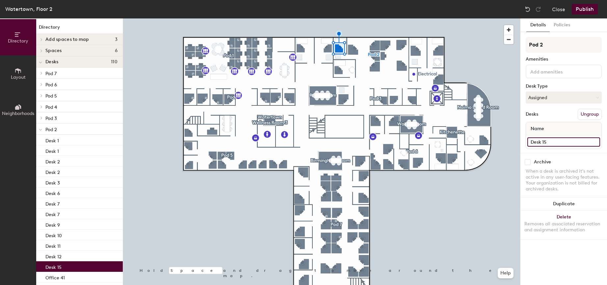
click at [559, 141] on input "Desk 15" at bounding box center [563, 141] width 73 height 9
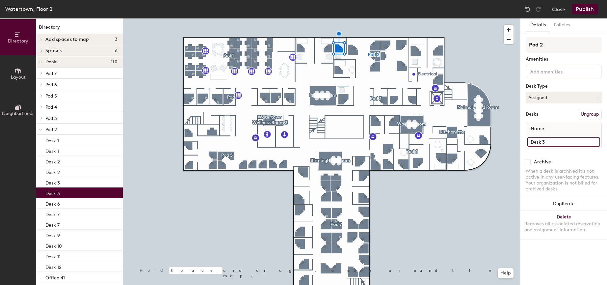
type input "Desk 3"
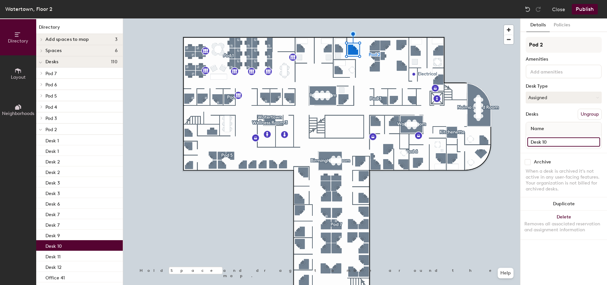
click at [552, 144] on input "Desk 10" at bounding box center [563, 141] width 73 height 9
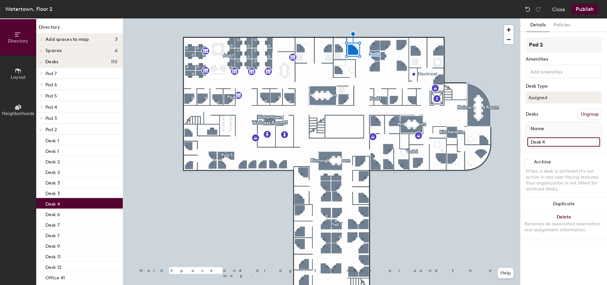
type input "Desk 4"
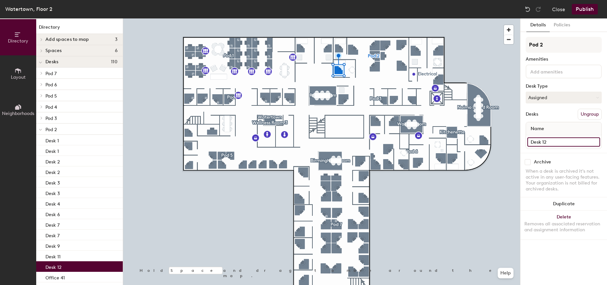
click at [554, 137] on input "Desk 12" at bounding box center [563, 141] width 73 height 9
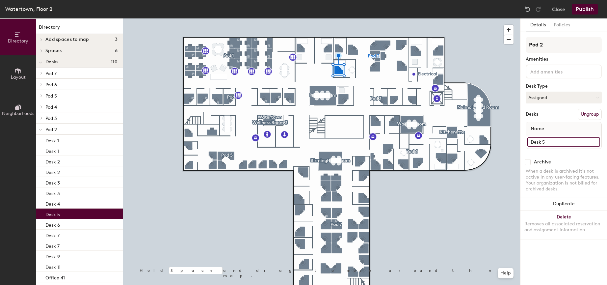
type input "Desk 5"
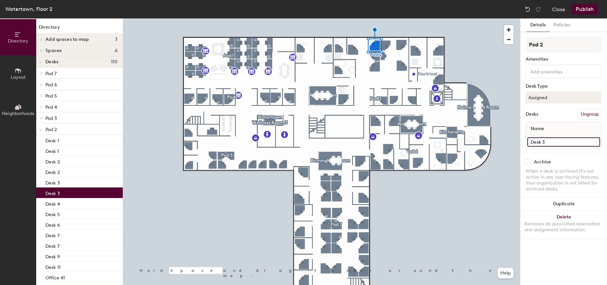
click at [559, 140] on input "Desk 3" at bounding box center [563, 141] width 73 height 9
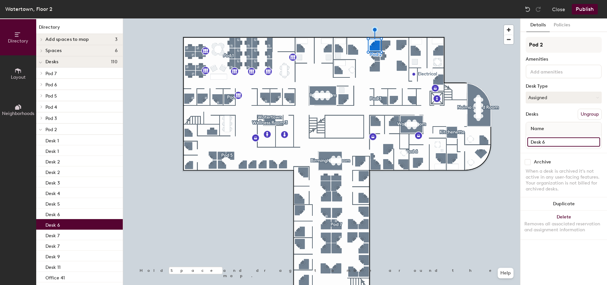
type input "Desk 6"
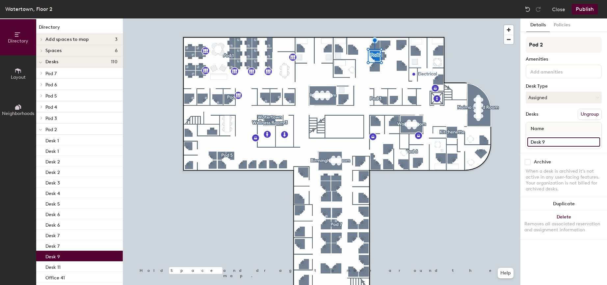
click at [558, 139] on input "Desk 9" at bounding box center [563, 141] width 73 height 9
type input "Desk 7"
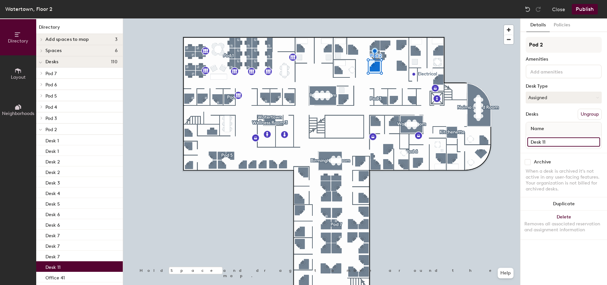
click at [554, 142] on input "Desk 11" at bounding box center [563, 141] width 73 height 9
type input "Desk 8"
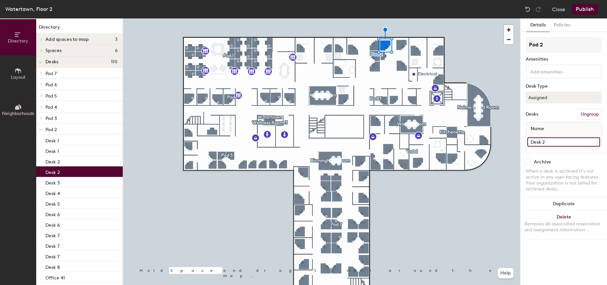
click at [551, 142] on input "Desk 2" at bounding box center [563, 141] width 73 height 9
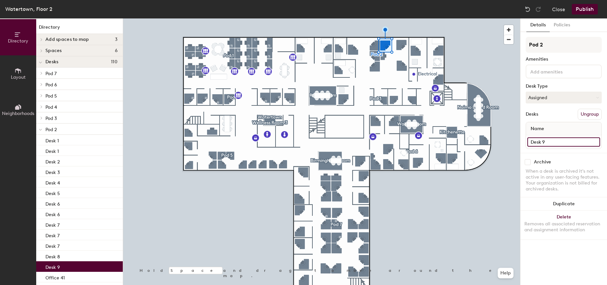
type input "Desk 9"
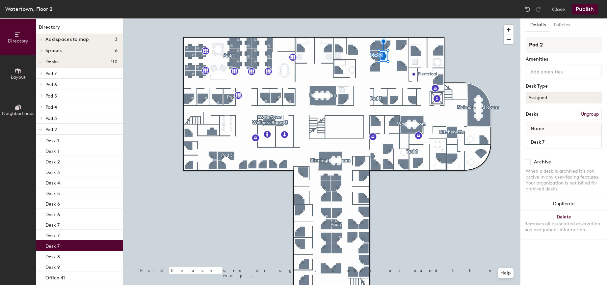
click at [546, 137] on div "Desk 7" at bounding box center [563, 141] width 75 height 13
click at [546, 139] on input "Desk 7" at bounding box center [563, 141] width 73 height 9
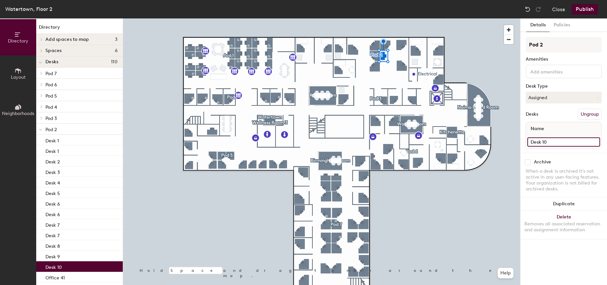
type input "Desk 10"
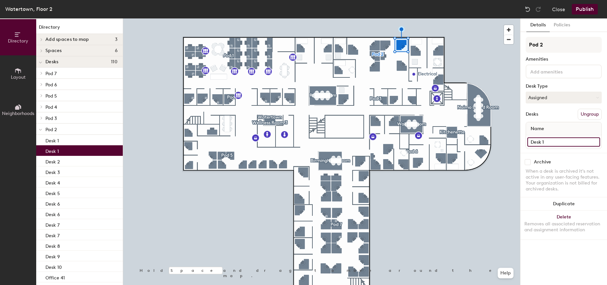
click at [554, 141] on input "Desk 1" at bounding box center [563, 141] width 73 height 9
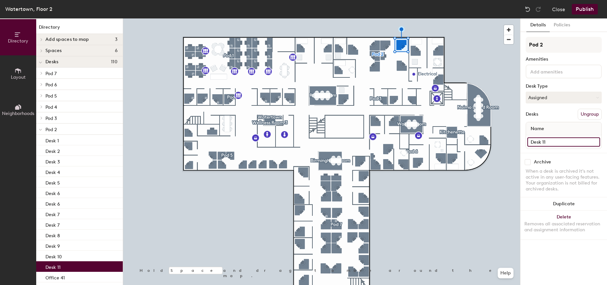
type input "Desk 11"
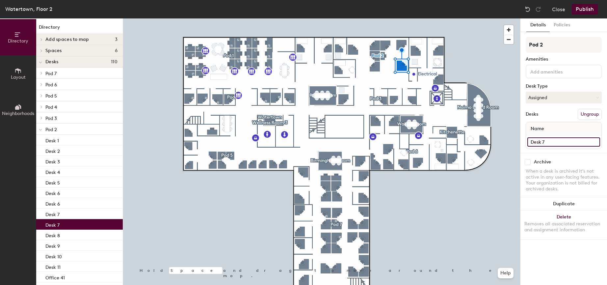
click at [560, 141] on input "Desk 7" at bounding box center [563, 141] width 73 height 9
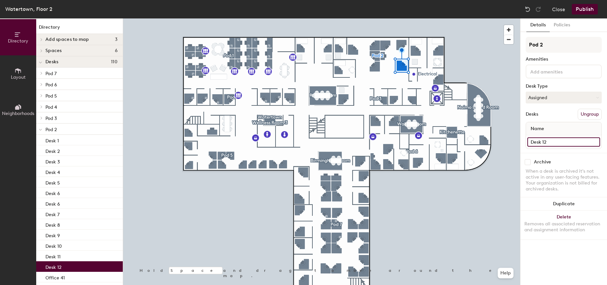
type input "Desk 12"
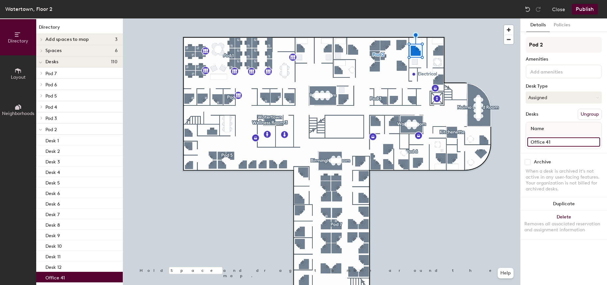
click at [563, 140] on input "Office 41" at bounding box center [563, 141] width 73 height 9
type input "Office 1"
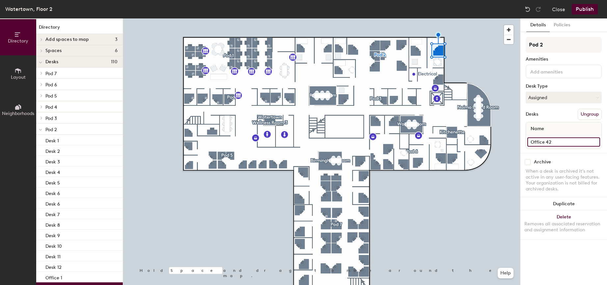
click at [564, 145] on input "Office 42" at bounding box center [563, 141] width 73 height 9
type input "Office 2"
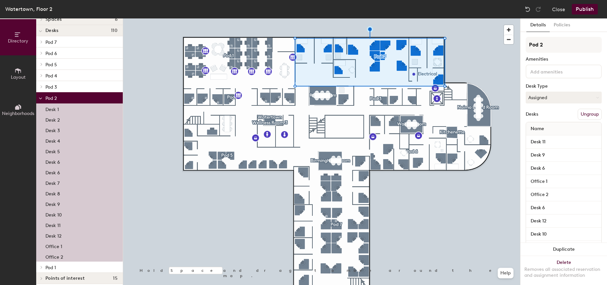
scroll to position [36, 0]
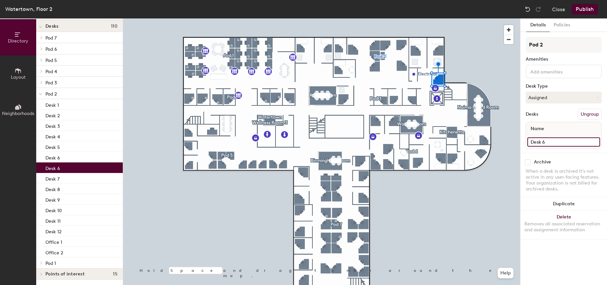
click at [555, 142] on input "Desk 6" at bounding box center [563, 141] width 73 height 9
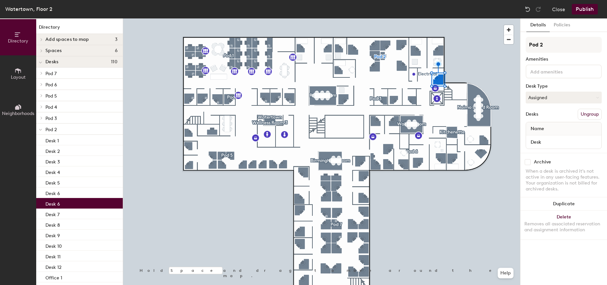
scroll to position [36, 0]
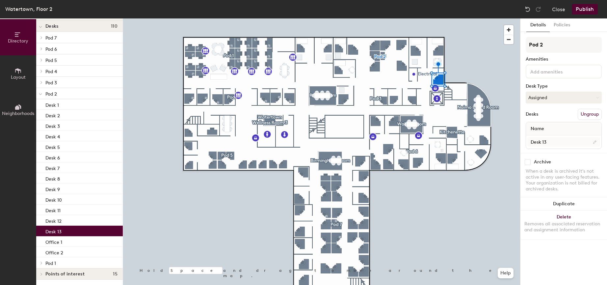
type input "Desk 13"
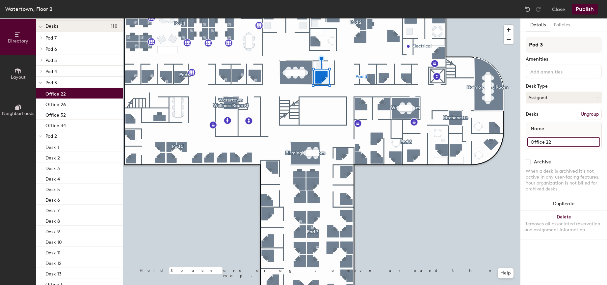
click at [557, 139] on input "Office 22" at bounding box center [563, 141] width 73 height 9
type input "Office 1"
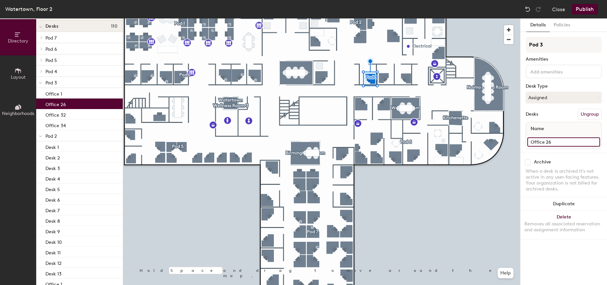
click at [556, 142] on input "Office 26" at bounding box center [563, 141] width 73 height 9
type input "Office 2"
click at [380, 18] on div at bounding box center [321, 18] width 397 height 0
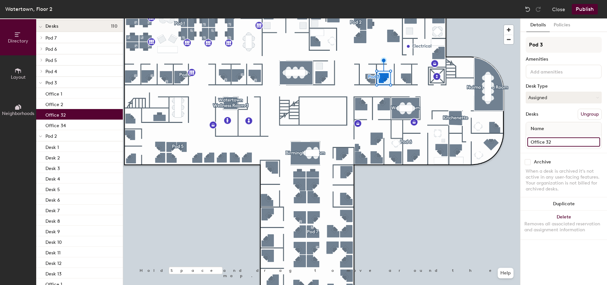
click at [557, 138] on input "Office 32" at bounding box center [563, 141] width 73 height 9
type input "Office 3"
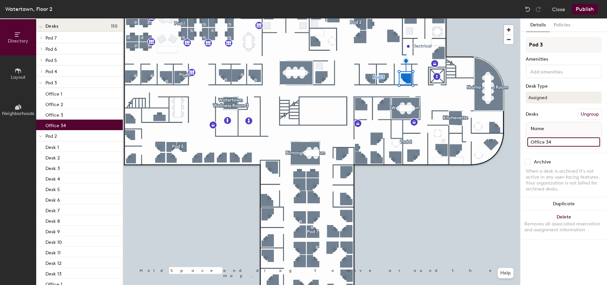
click at [562, 139] on input "Office 34" at bounding box center [563, 141] width 73 height 9
type input "Office 4"
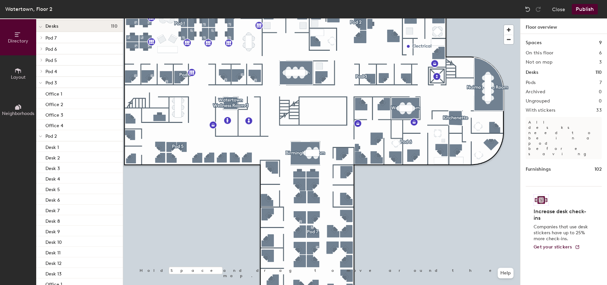
click at [582, 6] on button "Publish" at bounding box center [585, 9] width 26 height 11
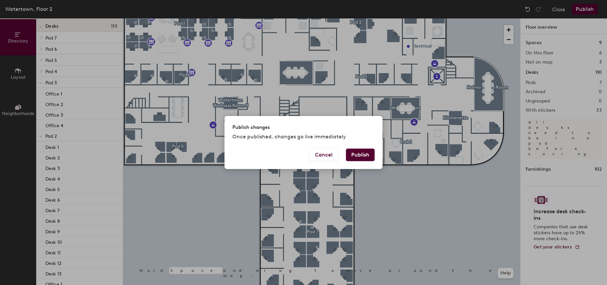
click at [365, 152] on button "Publish" at bounding box center [360, 154] width 29 height 13
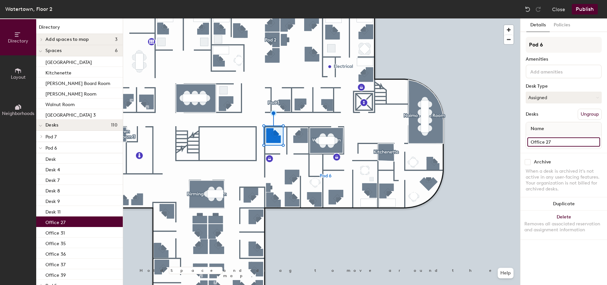
click at [560, 142] on input "Office 27" at bounding box center [563, 141] width 73 height 9
type input "Office 1"
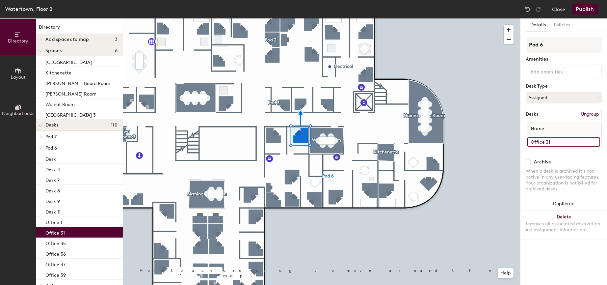
click at [560, 138] on input "Office 31" at bounding box center [563, 141] width 73 height 9
type input "Office 2"
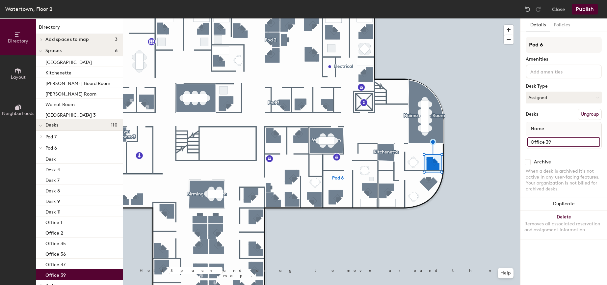
click at [561, 140] on input "Office 39" at bounding box center [563, 141] width 73 height 9
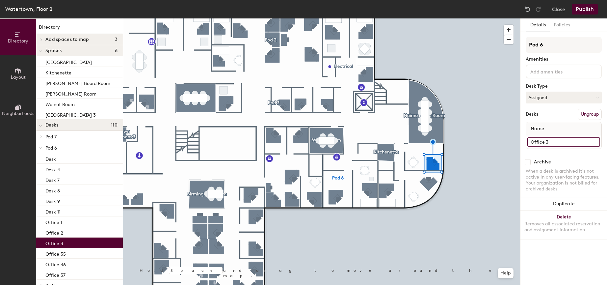
type input "Office 3"
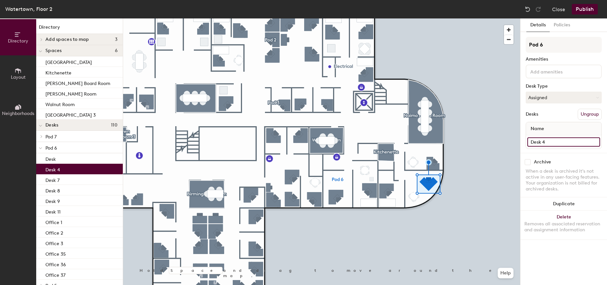
click at [551, 141] on input "Desk 4" at bounding box center [563, 141] width 73 height 9
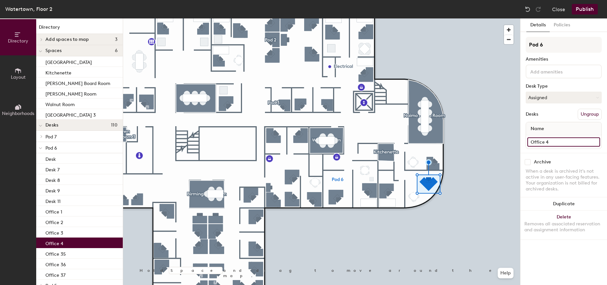
type input "Office 4"
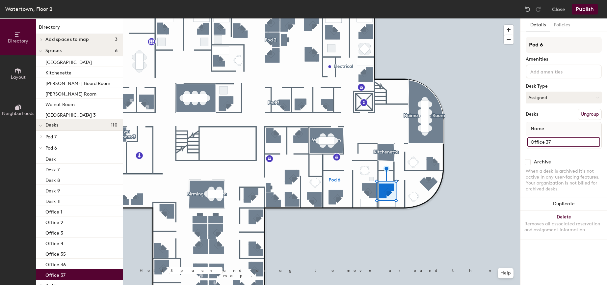
click at [553, 140] on input "Office 37" at bounding box center [563, 141] width 73 height 9
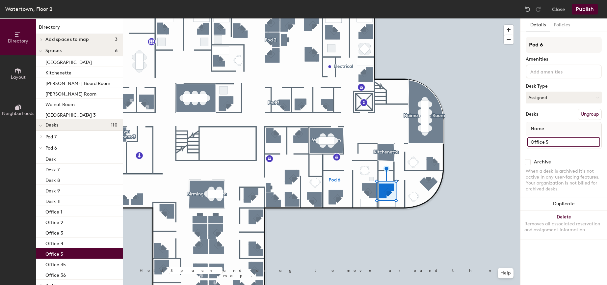
type input "Office 5"
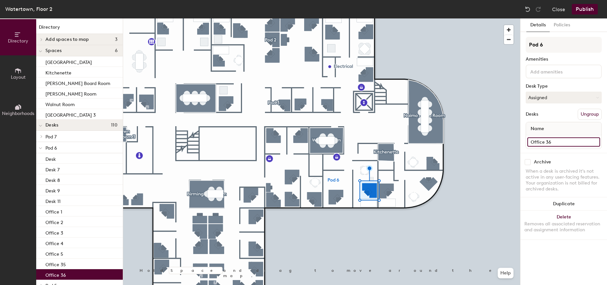
click at [555, 142] on input "Office 36" at bounding box center [563, 141] width 73 height 9
type input "Office 6"
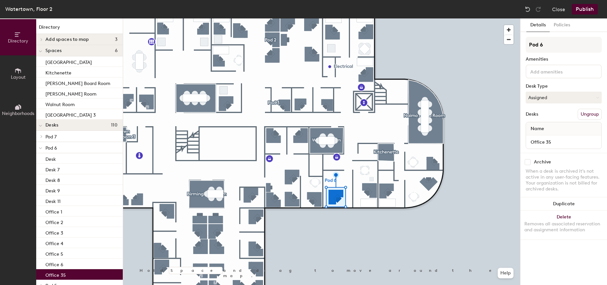
click at [558, 136] on div "Office 35" at bounding box center [563, 141] width 75 height 13
click at [557, 140] on input "Office 35" at bounding box center [563, 141] width 73 height 9
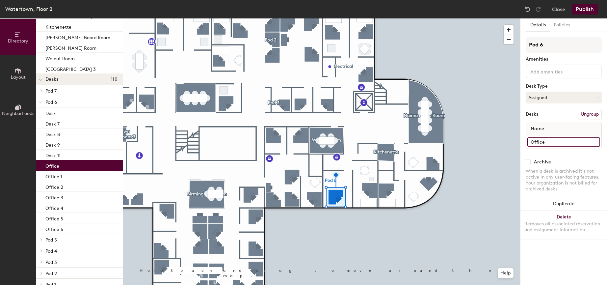
scroll to position [47, 0]
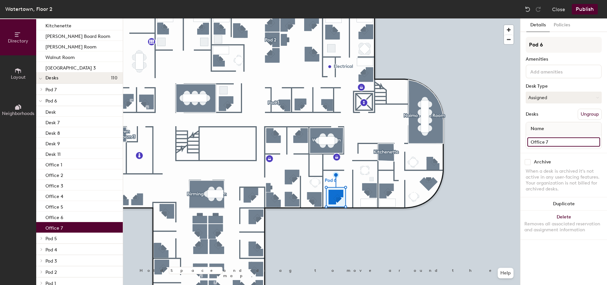
type input "Office 7"
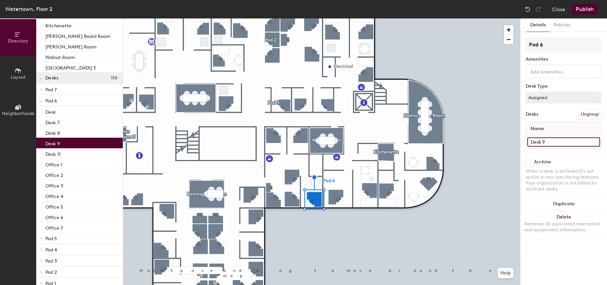
click at [553, 139] on input "Desk 9" at bounding box center [563, 141] width 73 height 9
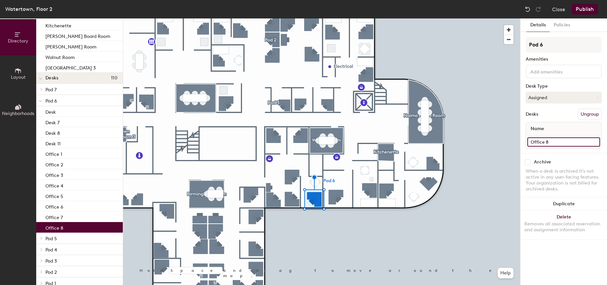
type input "Office 8"
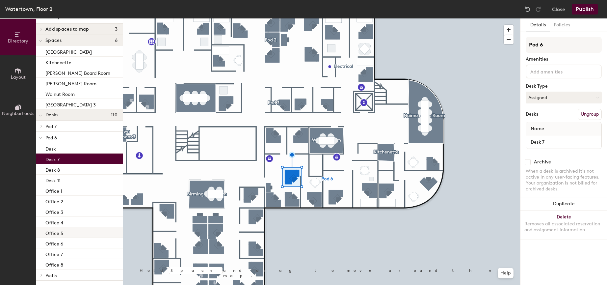
scroll to position [0, 0]
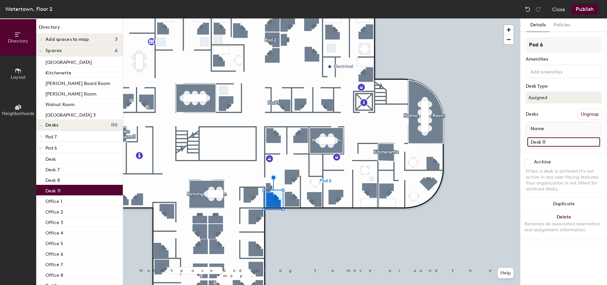
click at [555, 142] on input "Desk 11" at bounding box center [563, 141] width 73 height 9
type input "Desk 9"
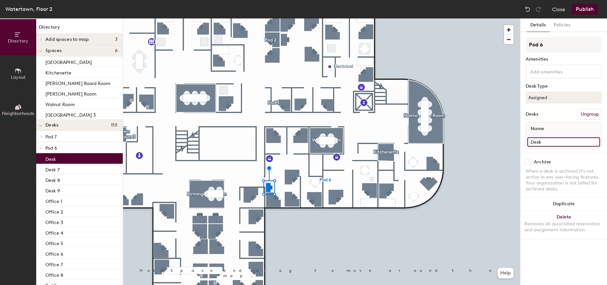
click at [552, 140] on input "Desk" at bounding box center [563, 141] width 73 height 9
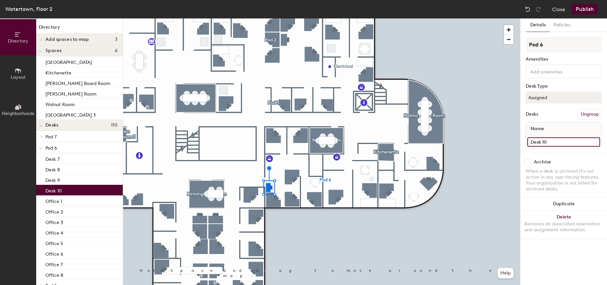
type input "Desk 10"
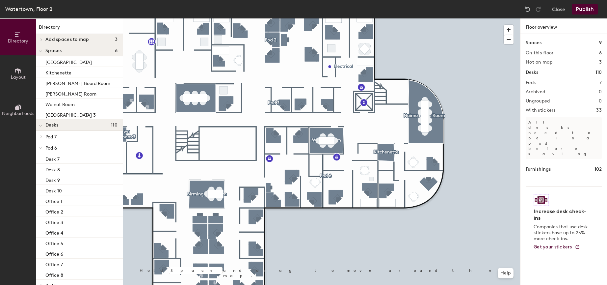
click at [586, 7] on button "Publish" at bounding box center [585, 9] width 26 height 11
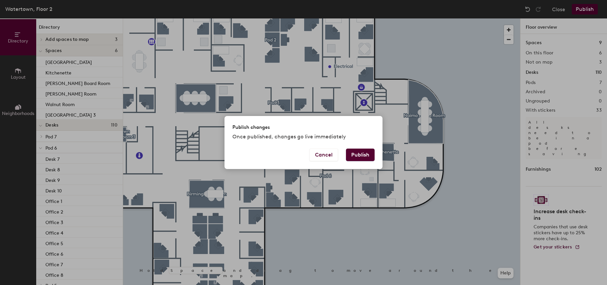
click at [356, 154] on button "Publish" at bounding box center [360, 154] width 29 height 13
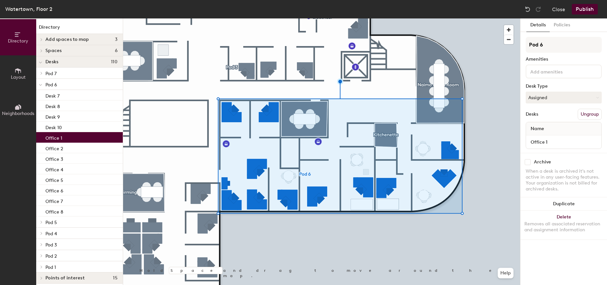
click at [69, 137] on div "Office 1" at bounding box center [79, 137] width 87 height 11
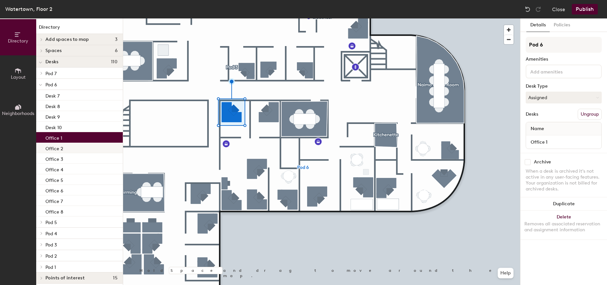
click at [73, 145] on div "Office 2" at bounding box center [79, 147] width 87 height 11
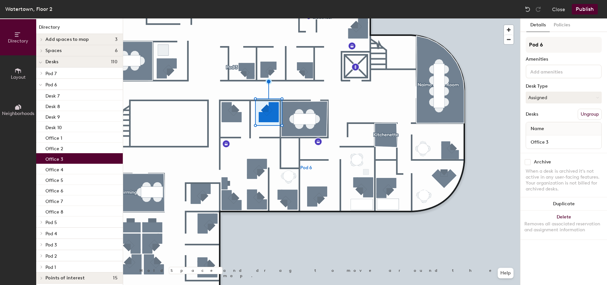
click at [74, 156] on div "Office 3" at bounding box center [79, 158] width 87 height 11
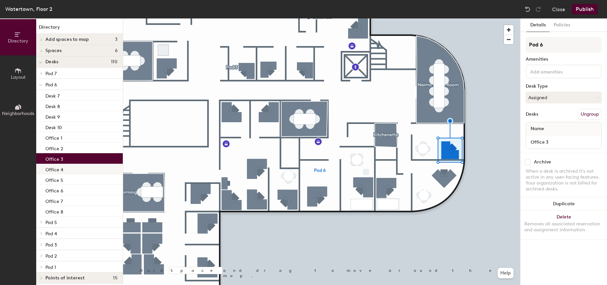
click at [75, 166] on div "Office 4" at bounding box center [79, 169] width 87 height 11
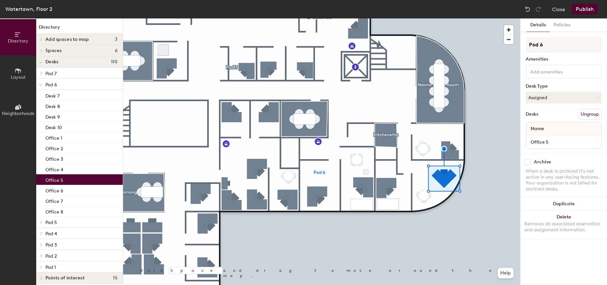
click at [78, 176] on div "Office 5" at bounding box center [79, 179] width 87 height 11
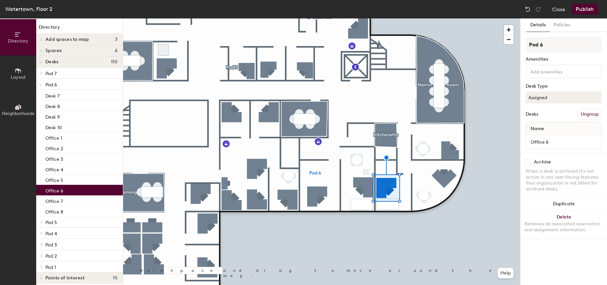
click at [79, 187] on div "Office 6" at bounding box center [79, 190] width 87 height 11
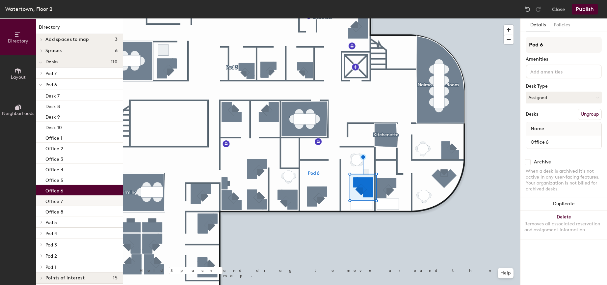
click at [80, 198] on div "Office 7" at bounding box center [79, 200] width 87 height 11
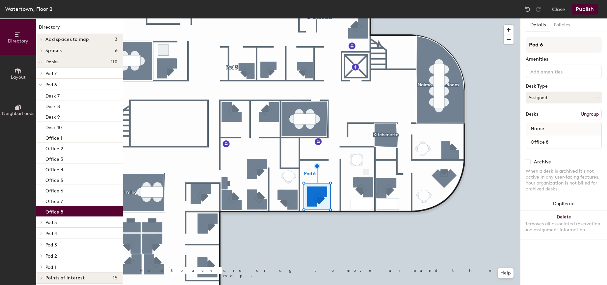
click at [85, 209] on div "Office 8" at bounding box center [79, 211] width 87 height 11
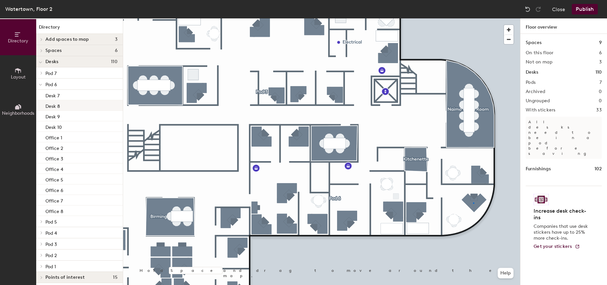
click at [473, 18] on div at bounding box center [321, 18] width 397 height 0
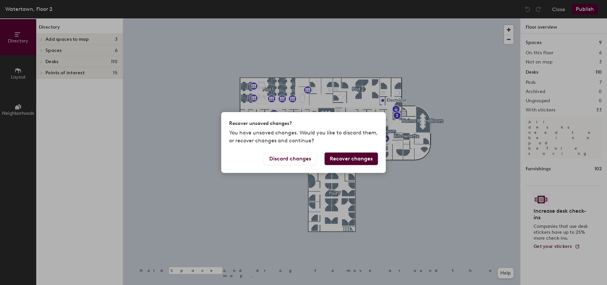
click at [348, 159] on button "Recover changes" at bounding box center [350, 159] width 53 height 13
